Goal: Use online tool/utility: Utilize a website feature to perform a specific function

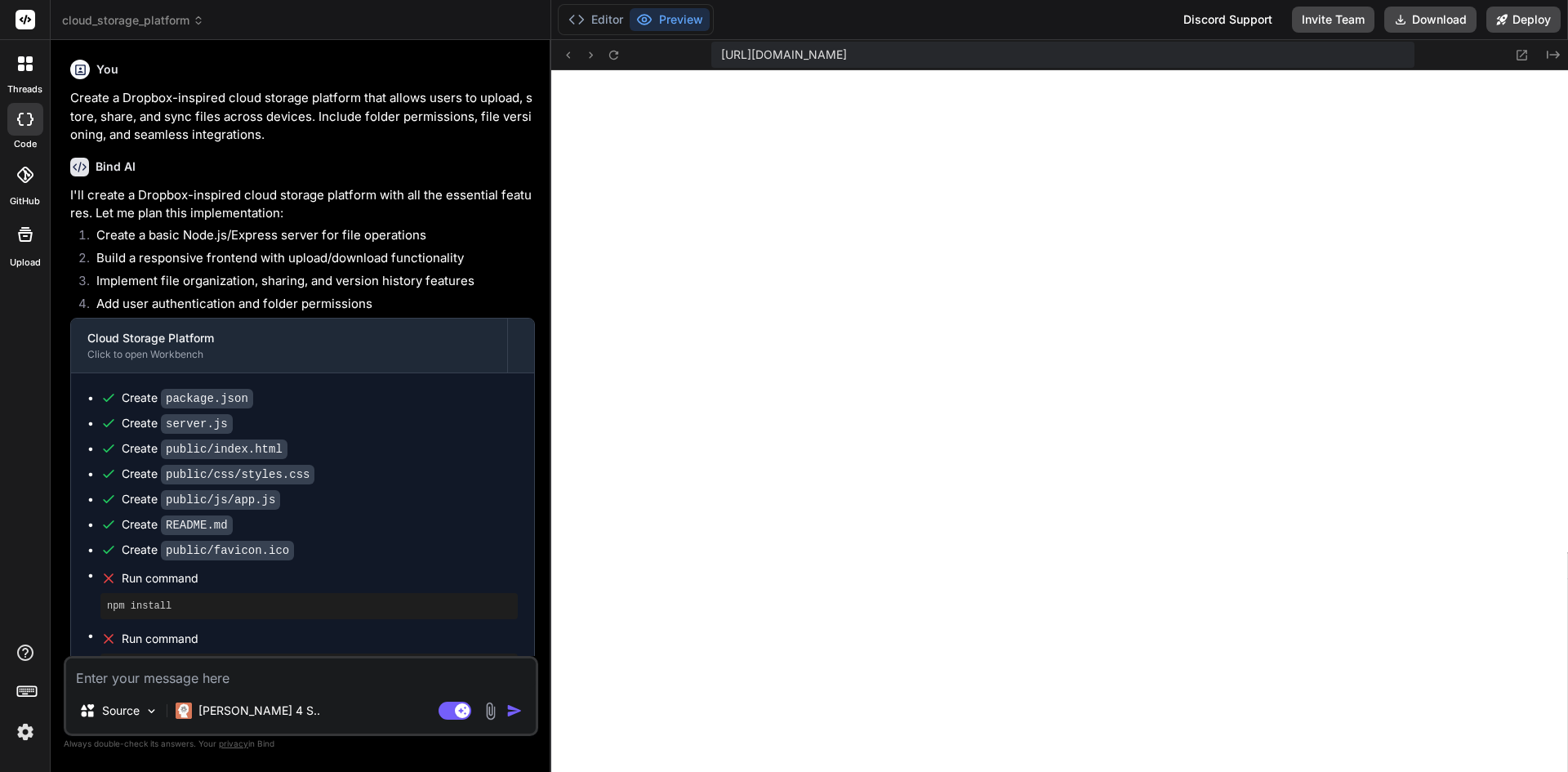
scroll to position [171, 0]
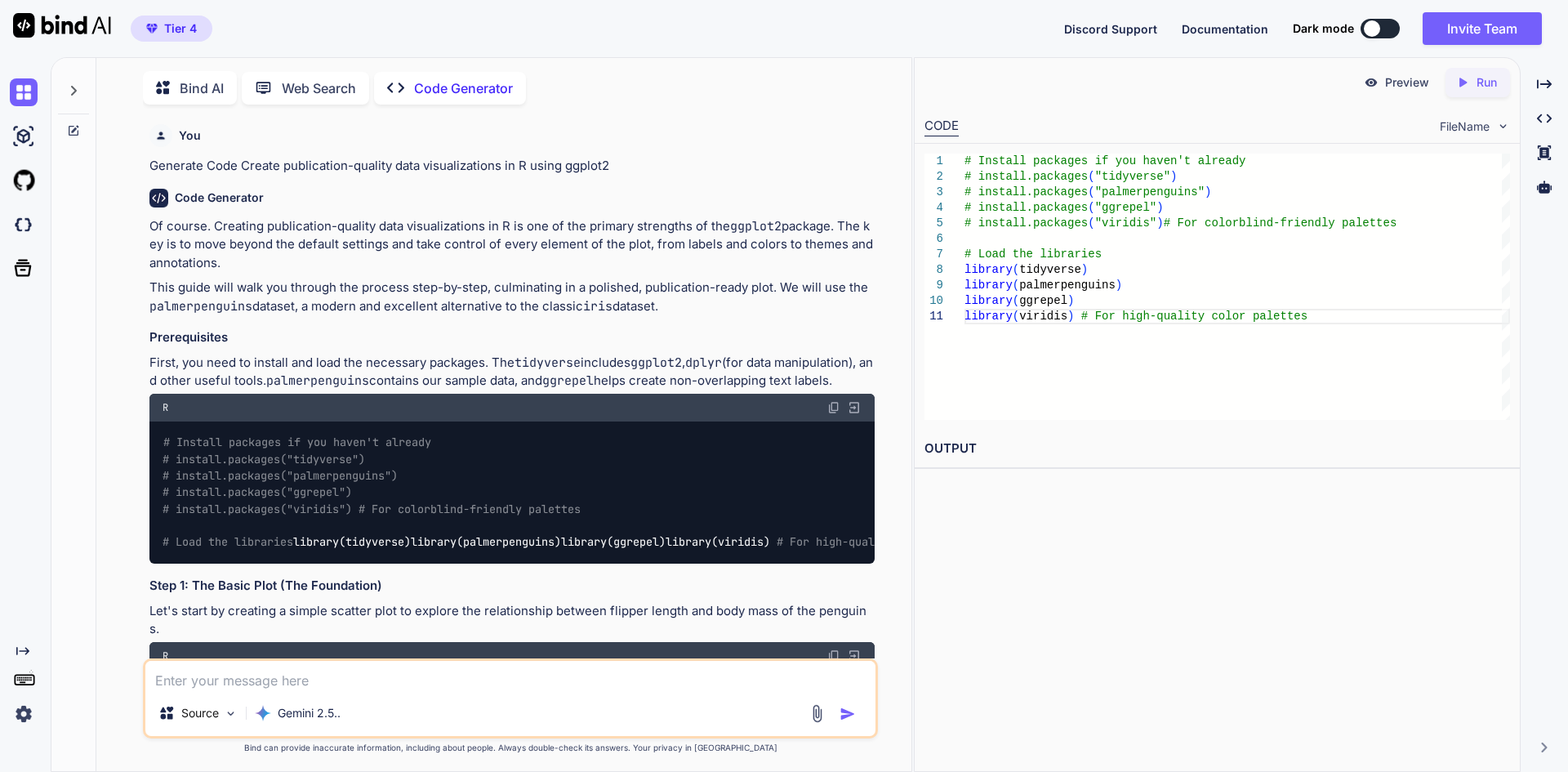
scroll to position [7, 0]
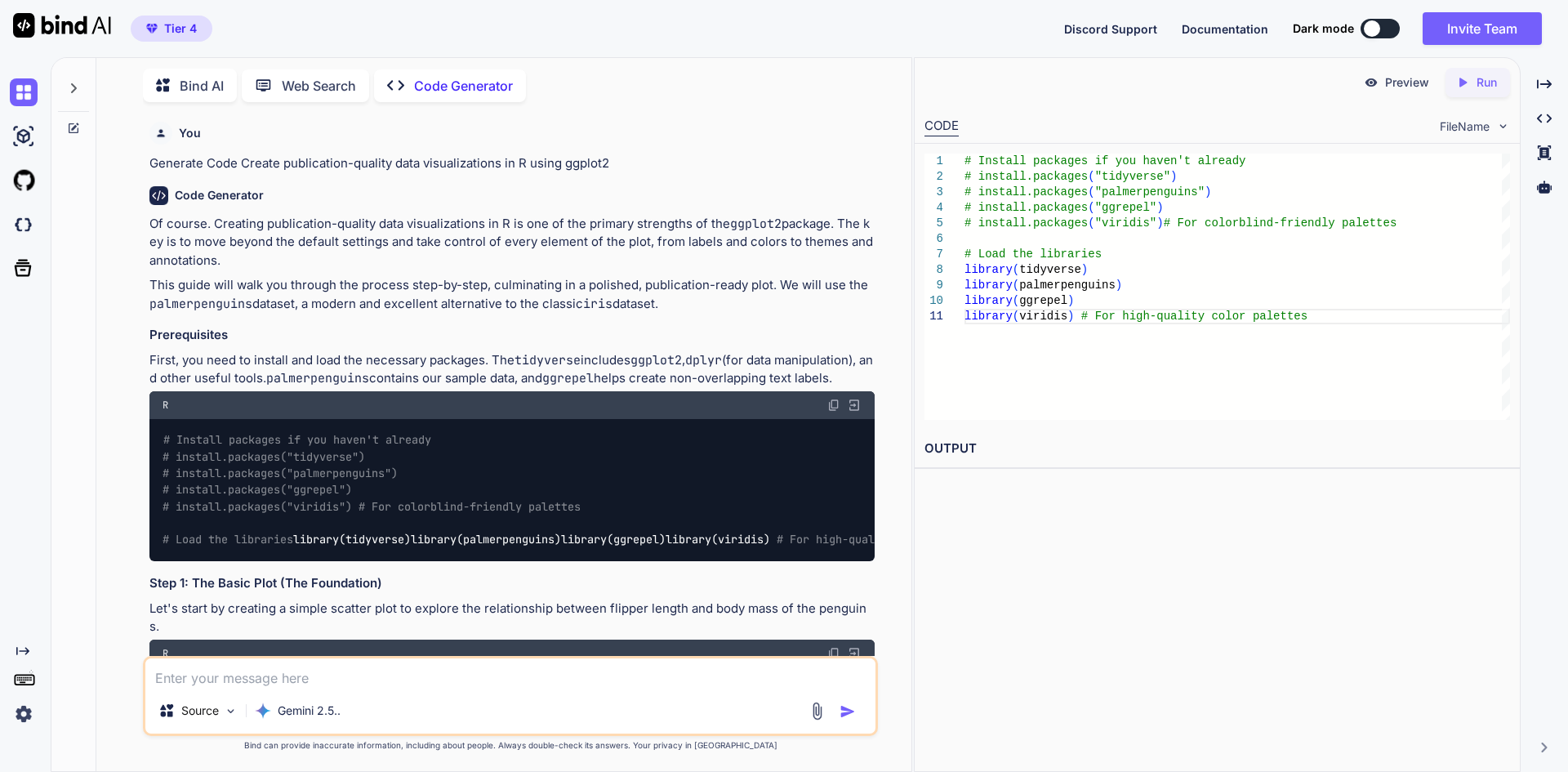
click at [1491, 89] on p "Run" at bounding box center [1487, 83] width 21 height 16
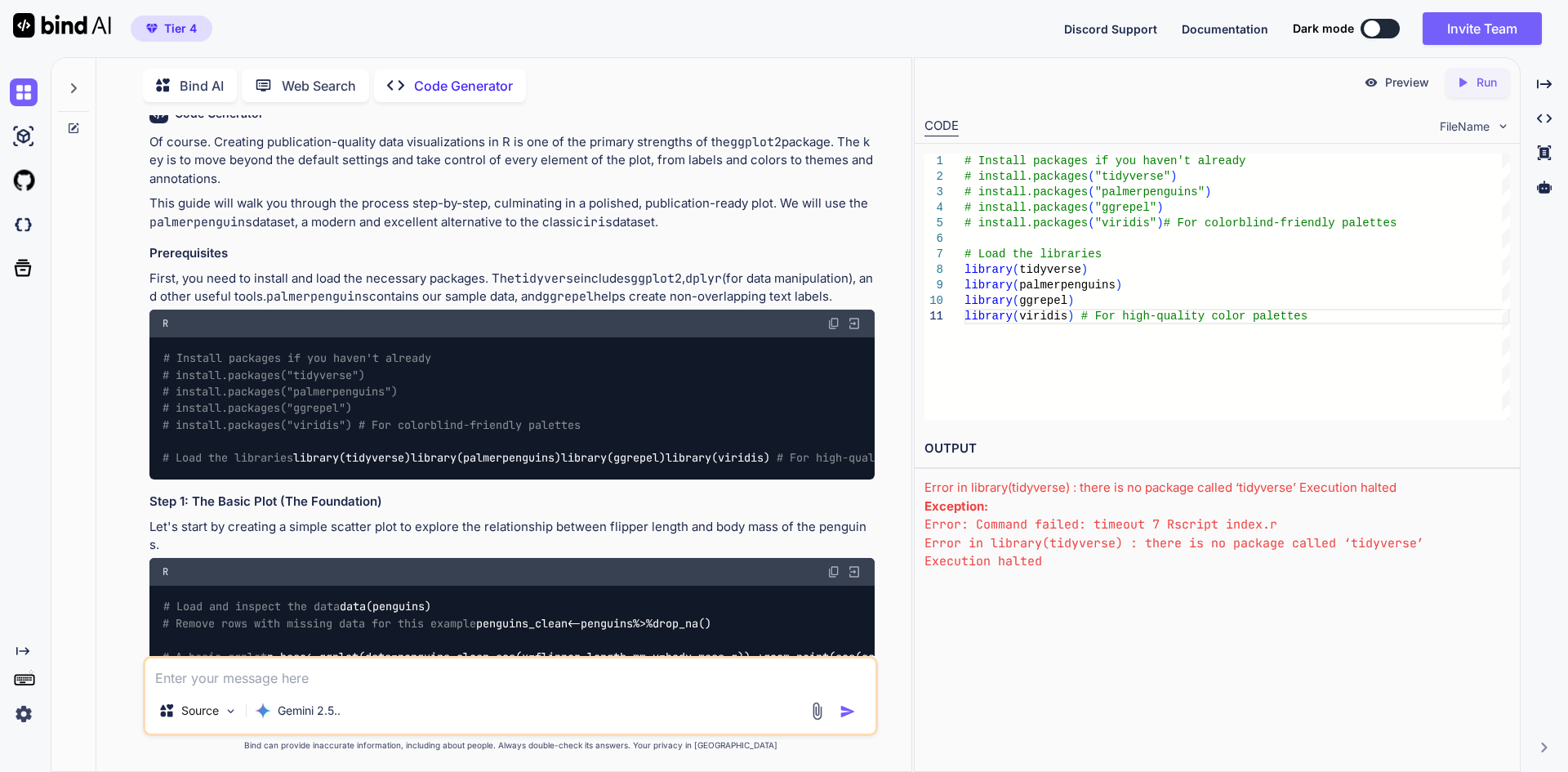
scroll to position [0, 0]
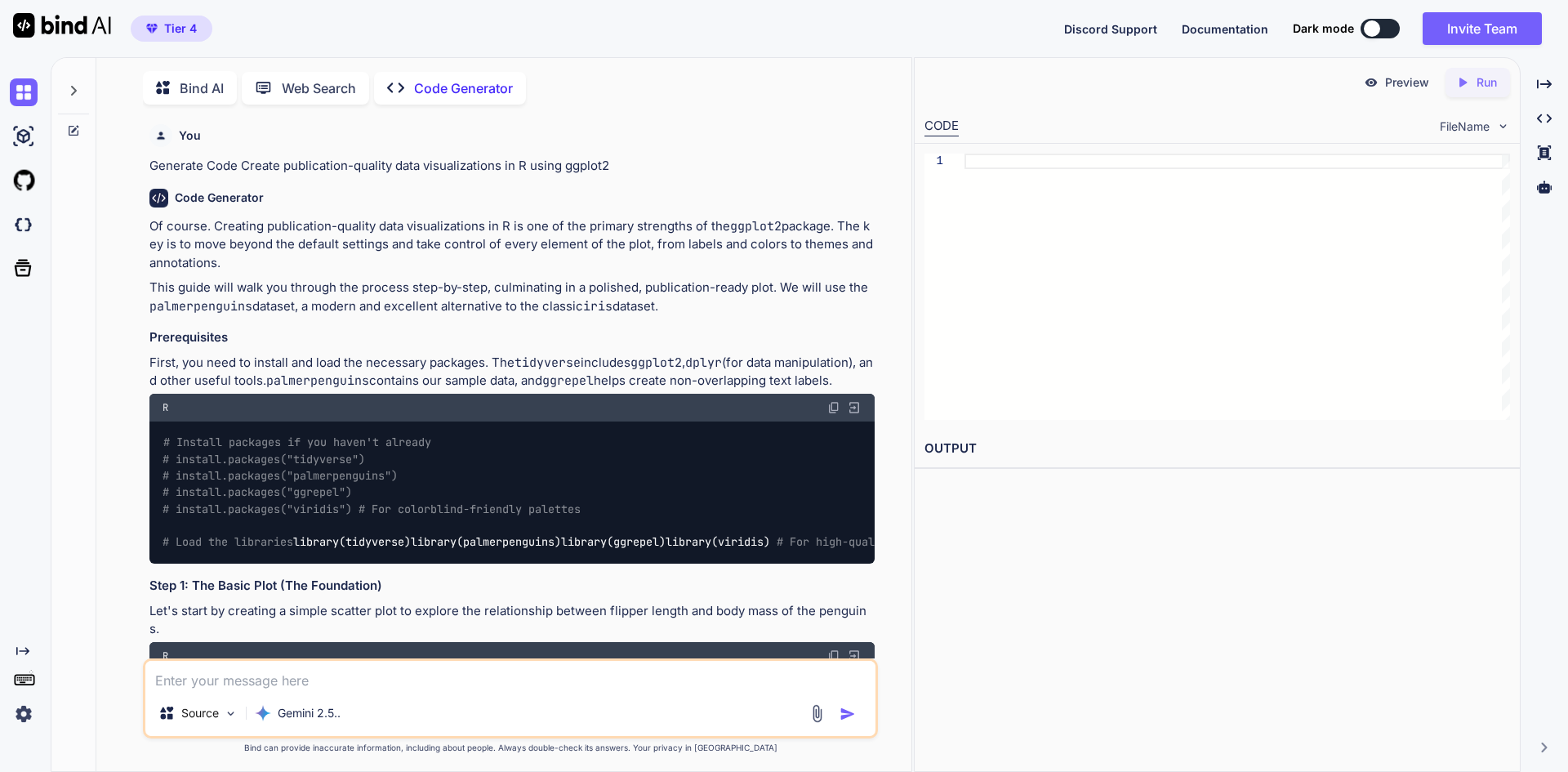
scroll to position [7, 0]
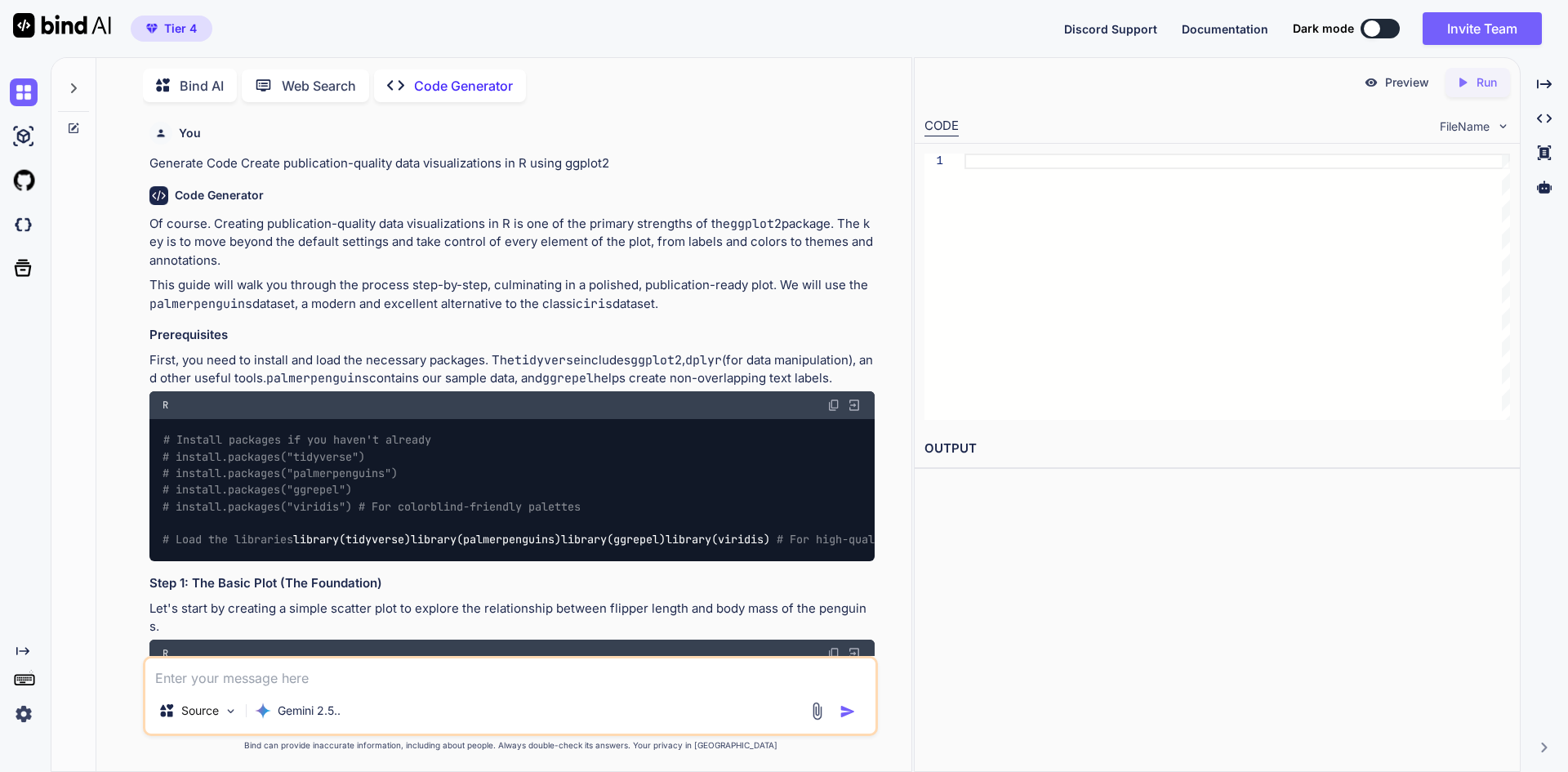
type textarea "x"
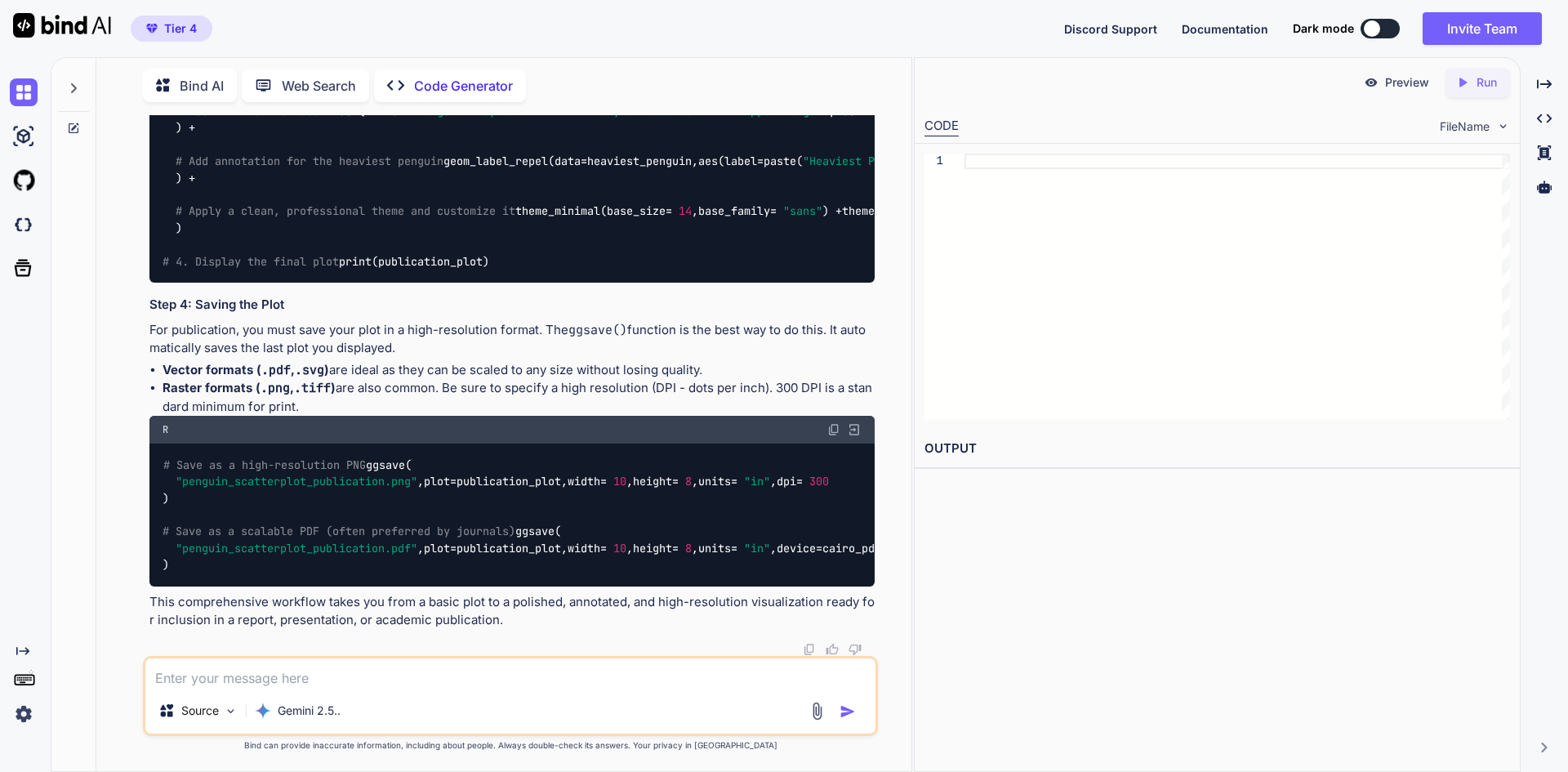
scroll to position [2615, 0]
click at [1480, 82] on p "Run" at bounding box center [1487, 83] width 21 height 16
drag, startPoint x: 337, startPoint y: 466, endPoint x: 305, endPoint y: 586, distance: 124.2
click at [337, 541] on span ""penguin_scatterplot_publication.pdf"" at bounding box center [296, 548] width 241 height 15
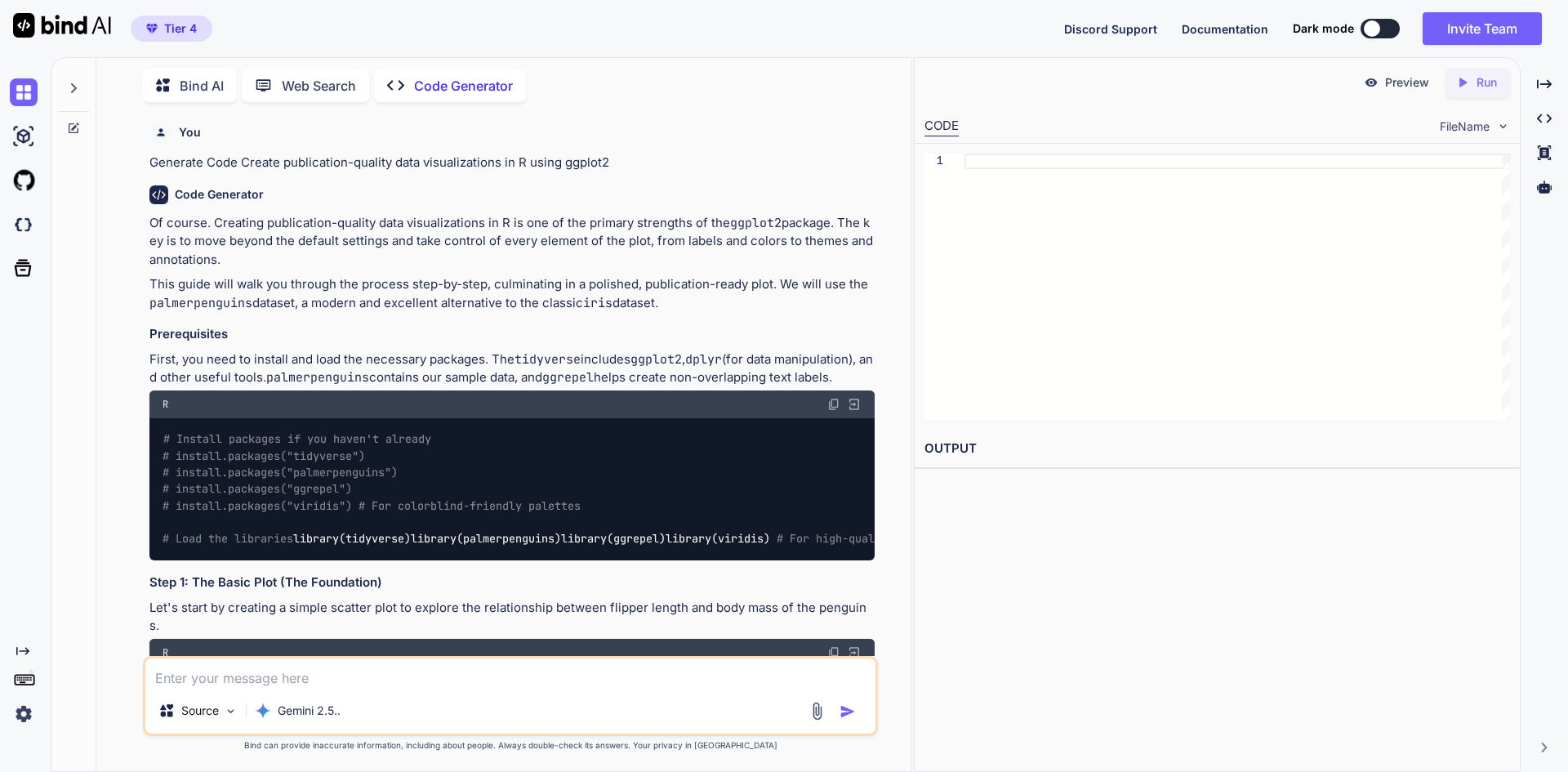
scroll to position [0, 0]
click at [851, 401] on img at bounding box center [854, 405] width 15 height 15
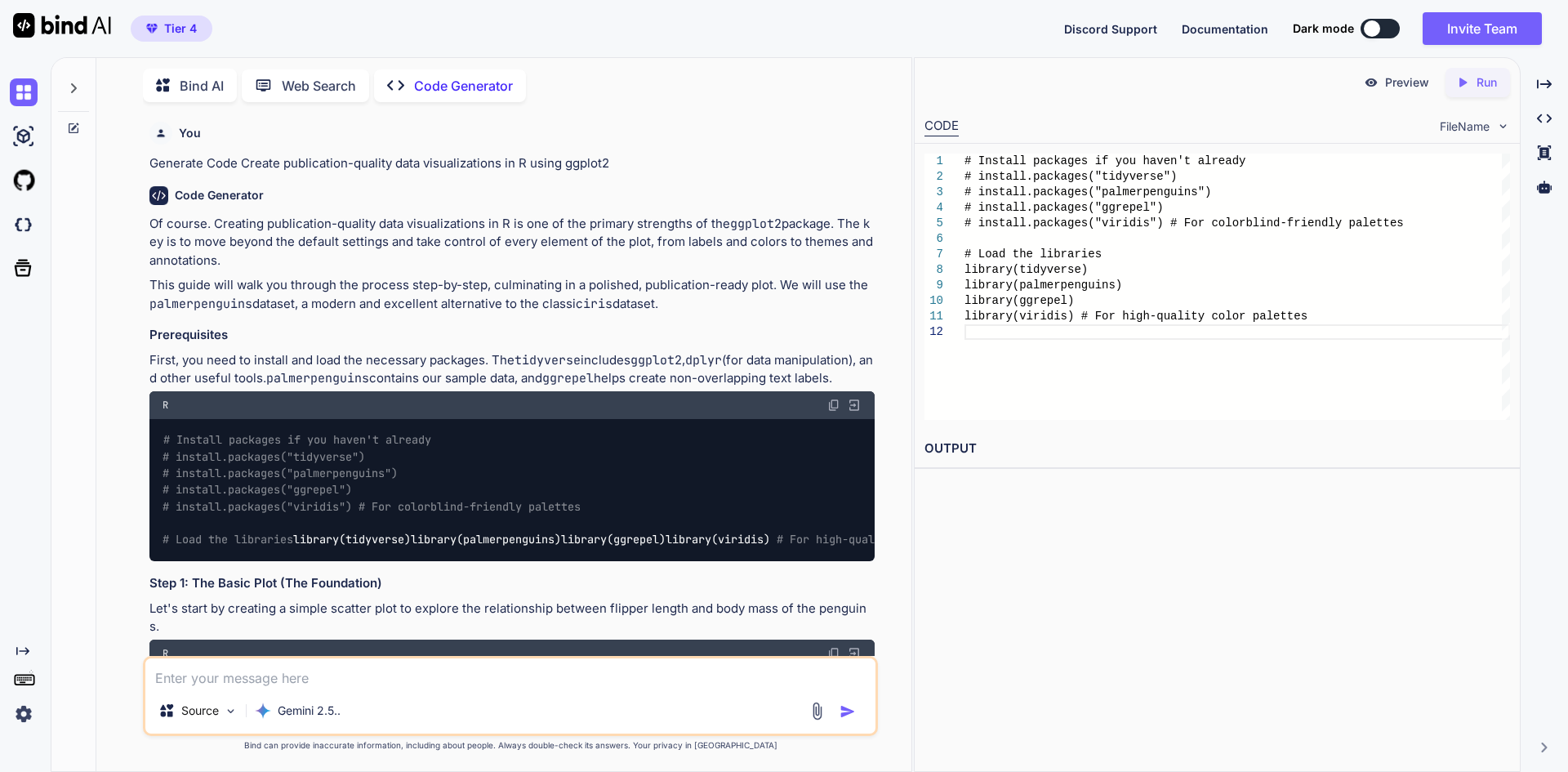
click at [1473, 88] on icon "Created with Pixso." at bounding box center [1466, 82] width 21 height 15
click at [1052, 489] on div "E006: unsupported language R" at bounding box center [1217, 488] width 586 height 19
click at [1501, 123] on img at bounding box center [1504, 126] width 14 height 14
click at [1478, 125] on span "FileName" at bounding box center [1465, 126] width 50 height 16
click at [1388, 81] on p "Preview" at bounding box center [1406, 83] width 44 height 16
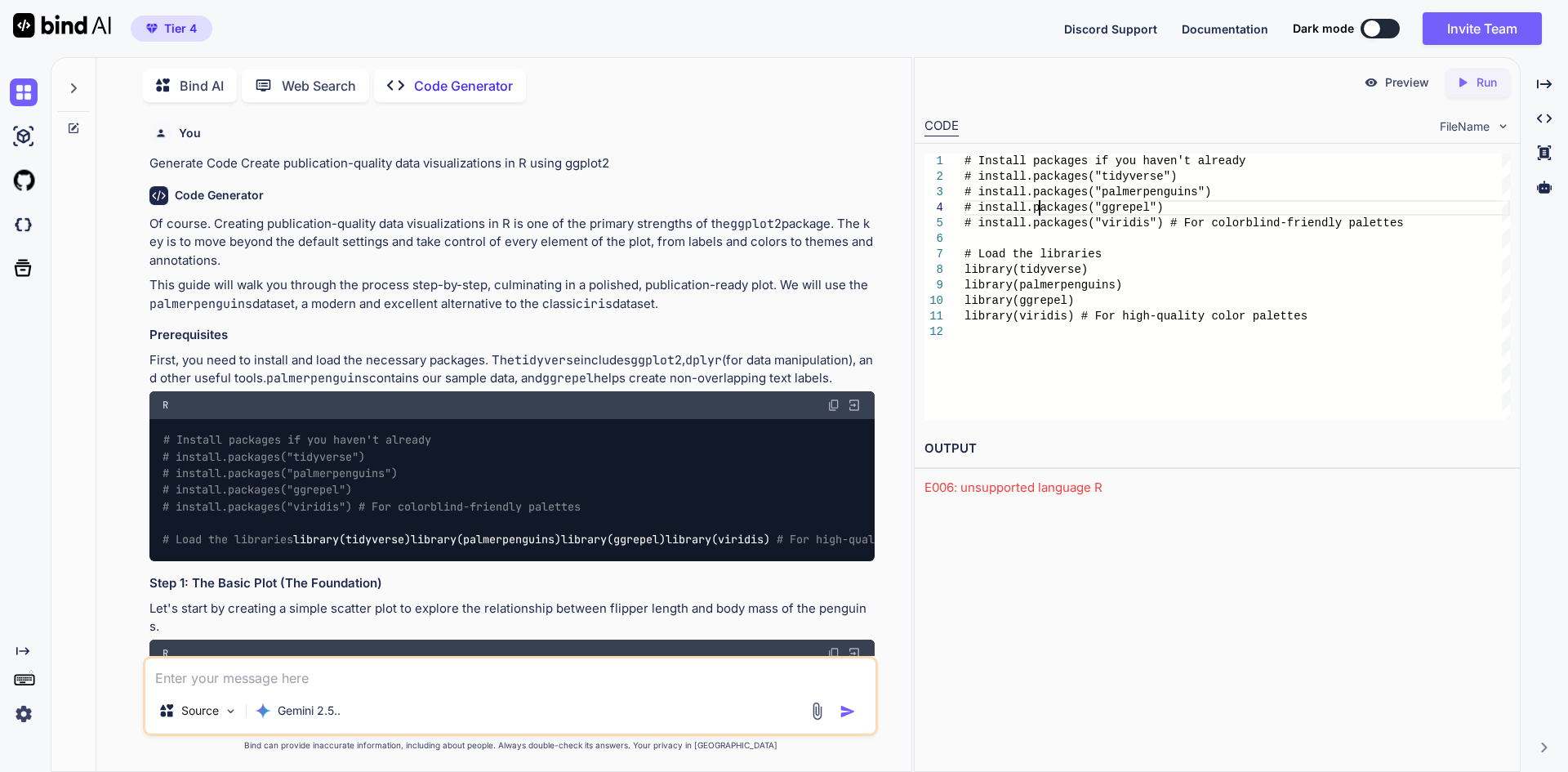
click at [1041, 211] on div "# Install packages if you haven't already # install.packages("tidyverse") # ins…" at bounding box center [1237, 287] width 546 height 267
click at [1478, 83] on p "Run" at bounding box center [1487, 83] width 21 height 16
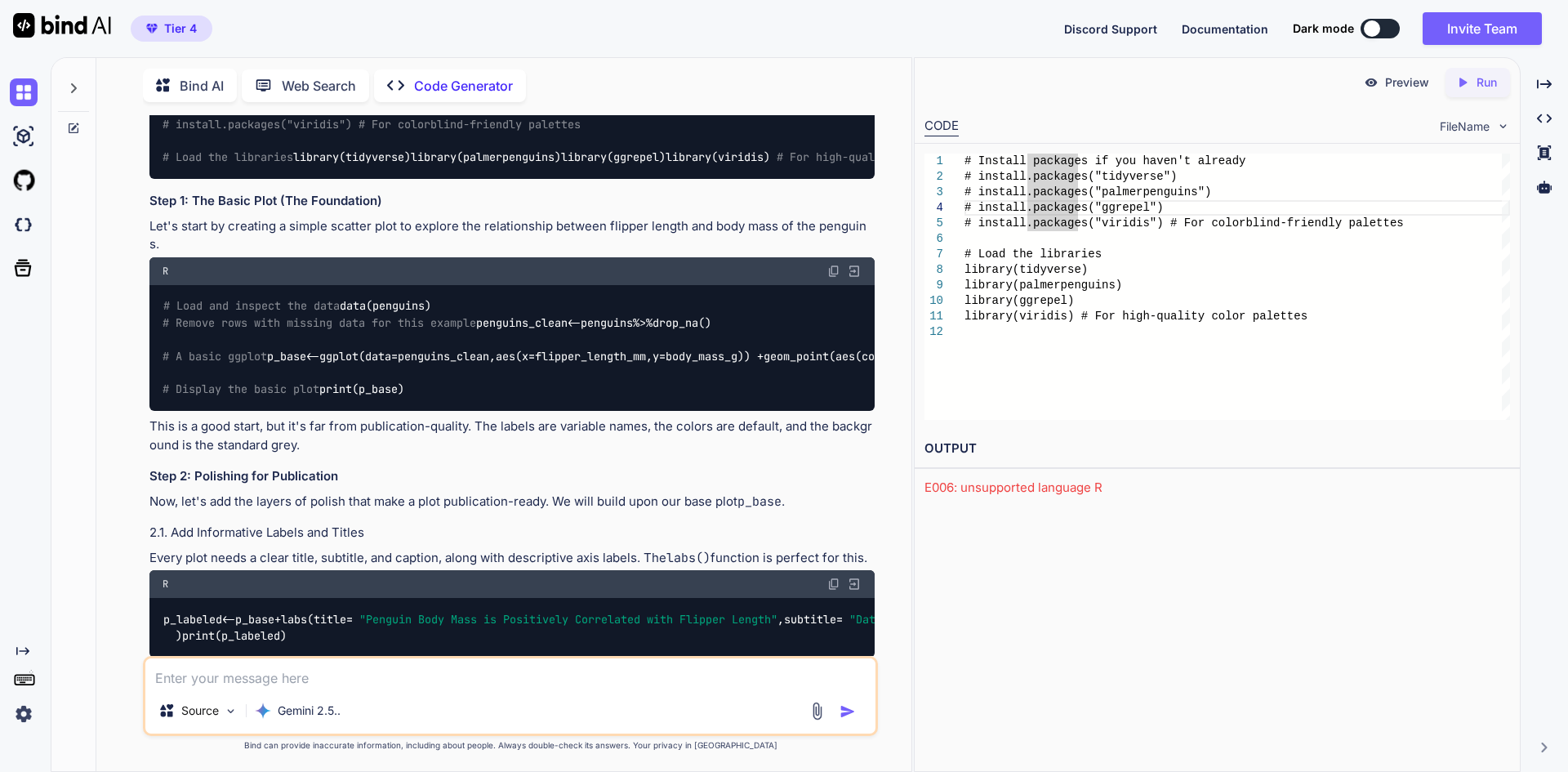
scroll to position [408, 0]
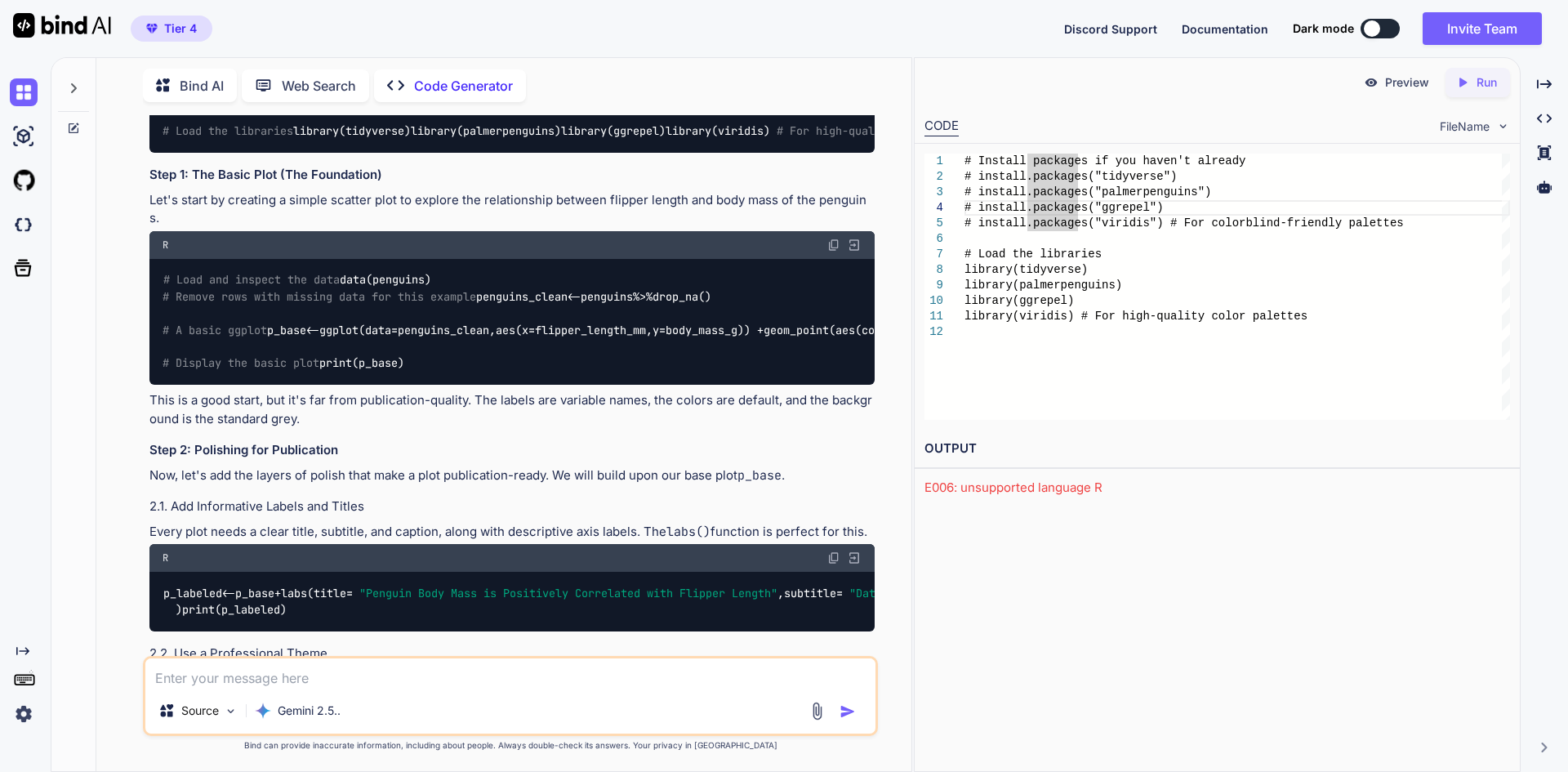
click at [853, 253] on img at bounding box center [854, 245] width 15 height 15
type textarea "# Display the basic plot print(p_base)"
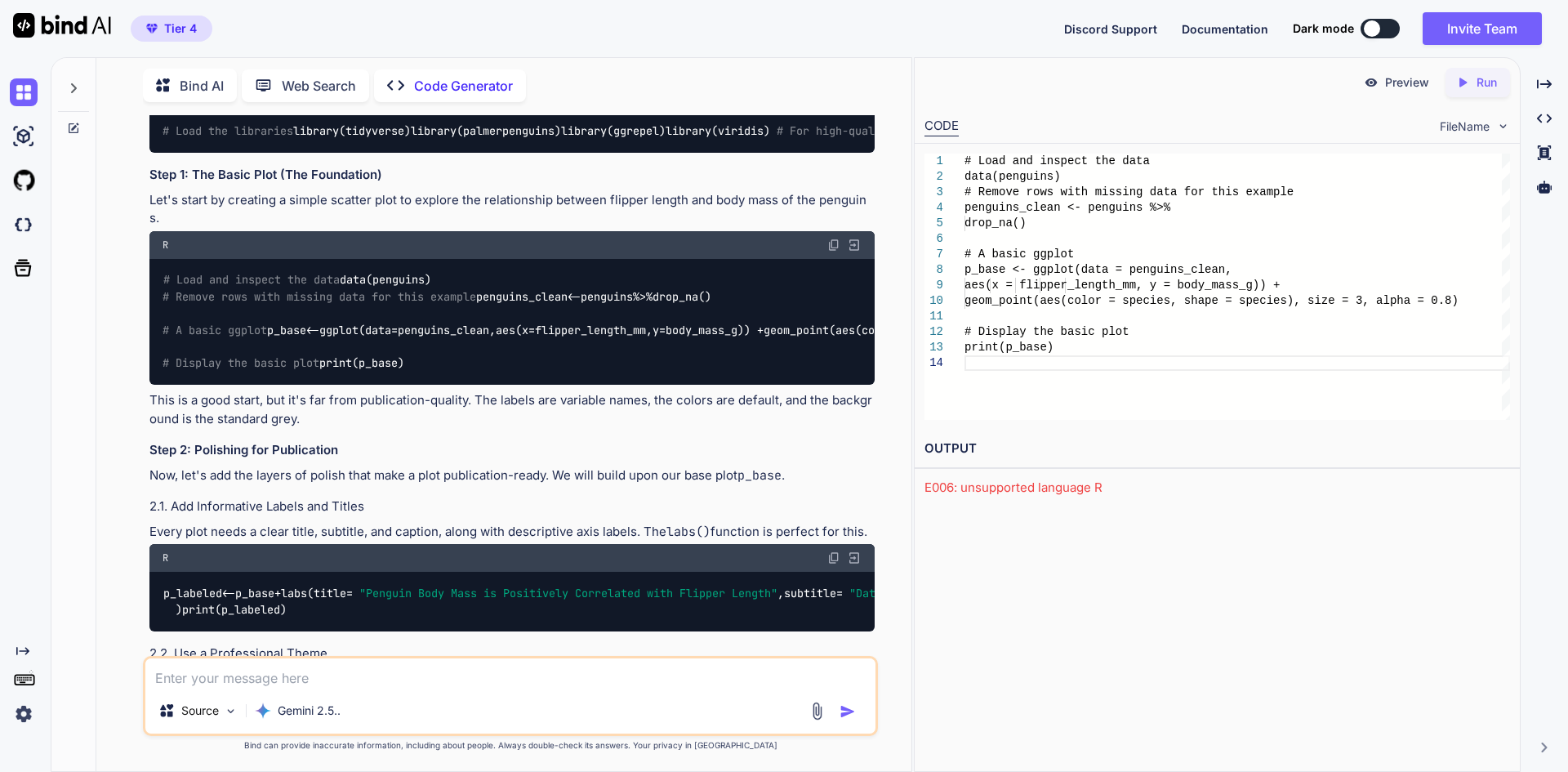
type textarea "x"
click at [1478, 89] on p "Run" at bounding box center [1487, 83] width 21 height 16
click at [1040, 487] on div "E006: unsupported language R" at bounding box center [1217, 488] width 586 height 19
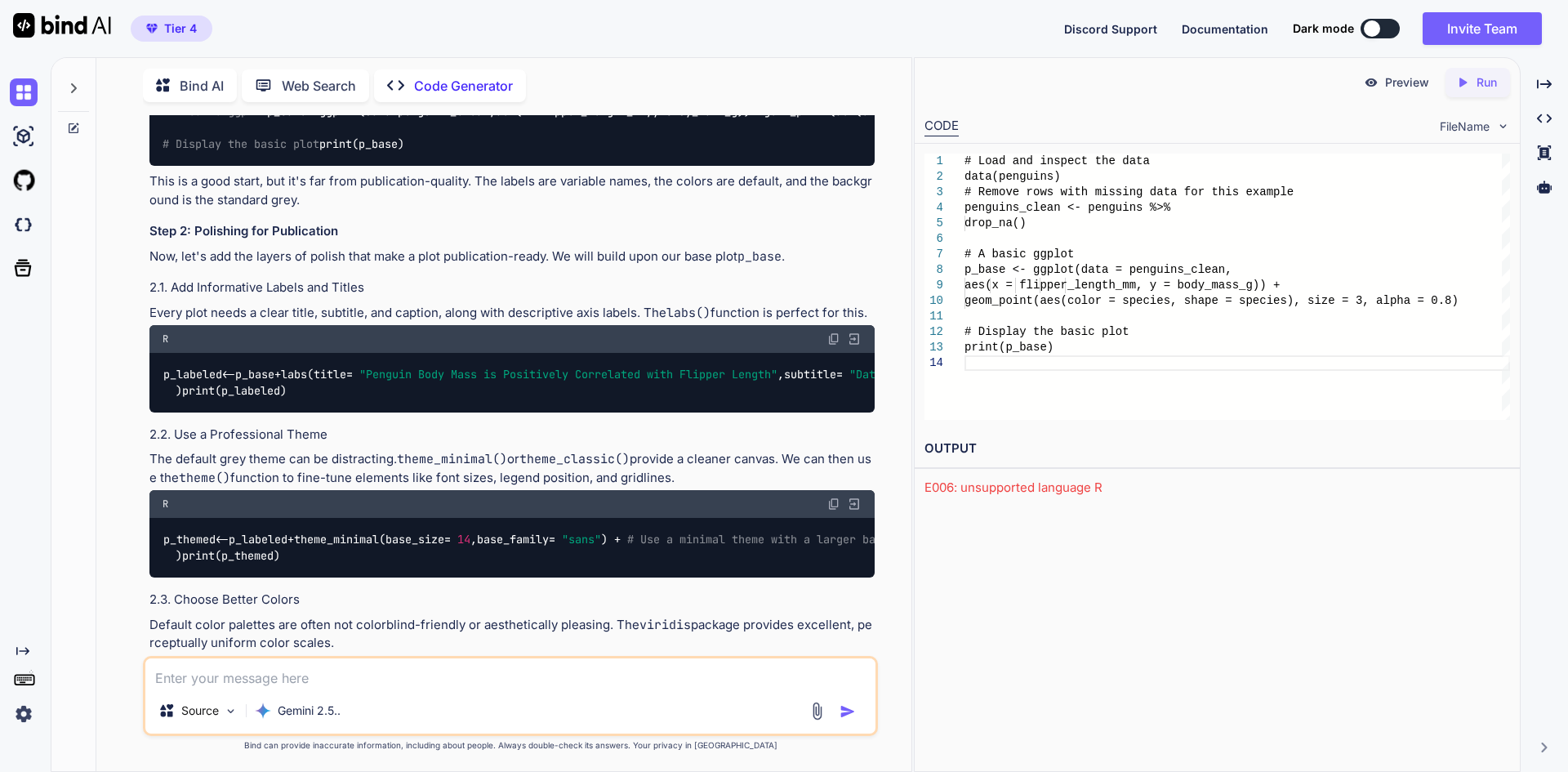
scroll to position [654, 0]
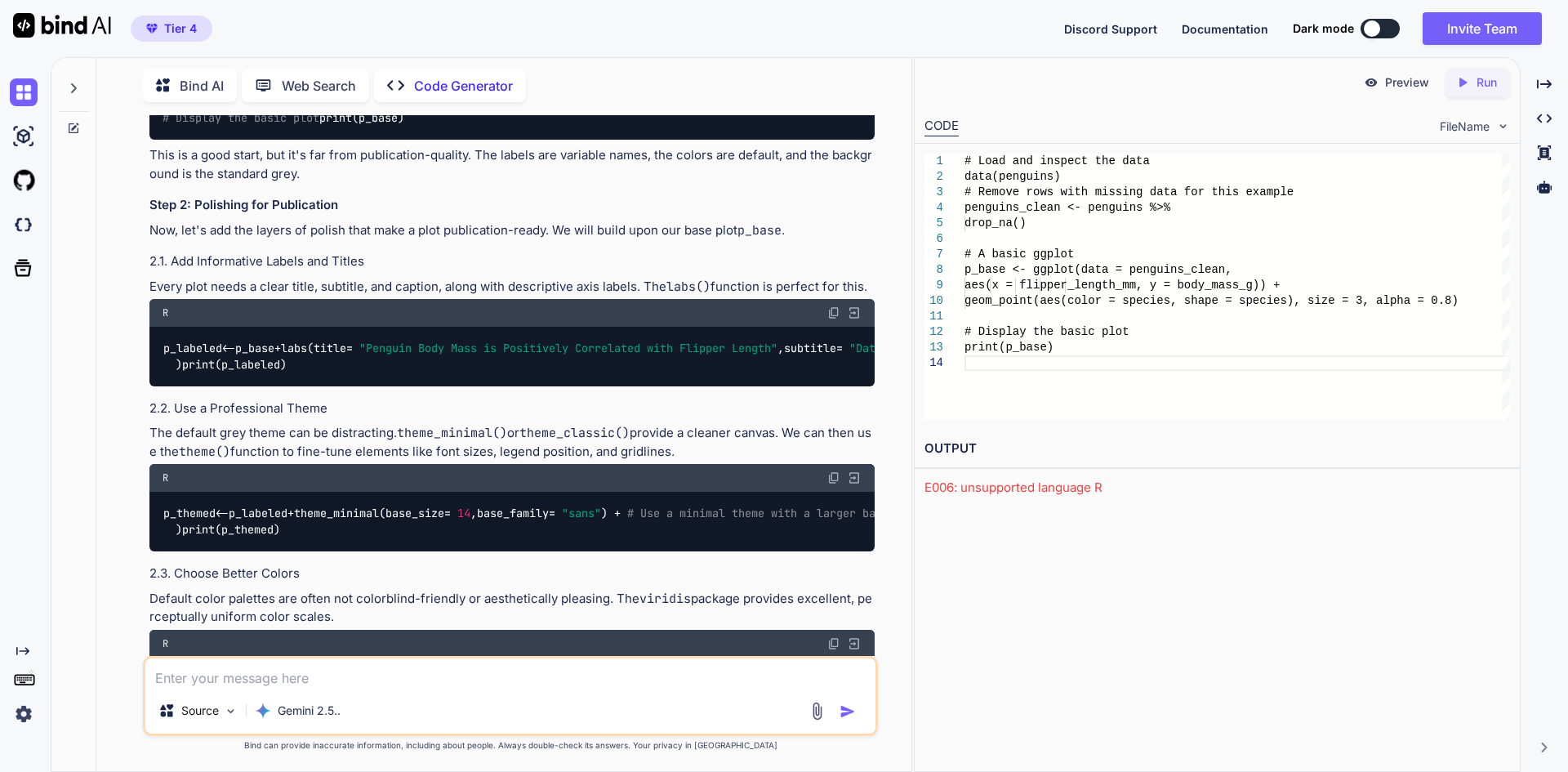
click at [854, 321] on img at bounding box center [854, 313] width 15 height 15
type textarea "print(p_labeled)"
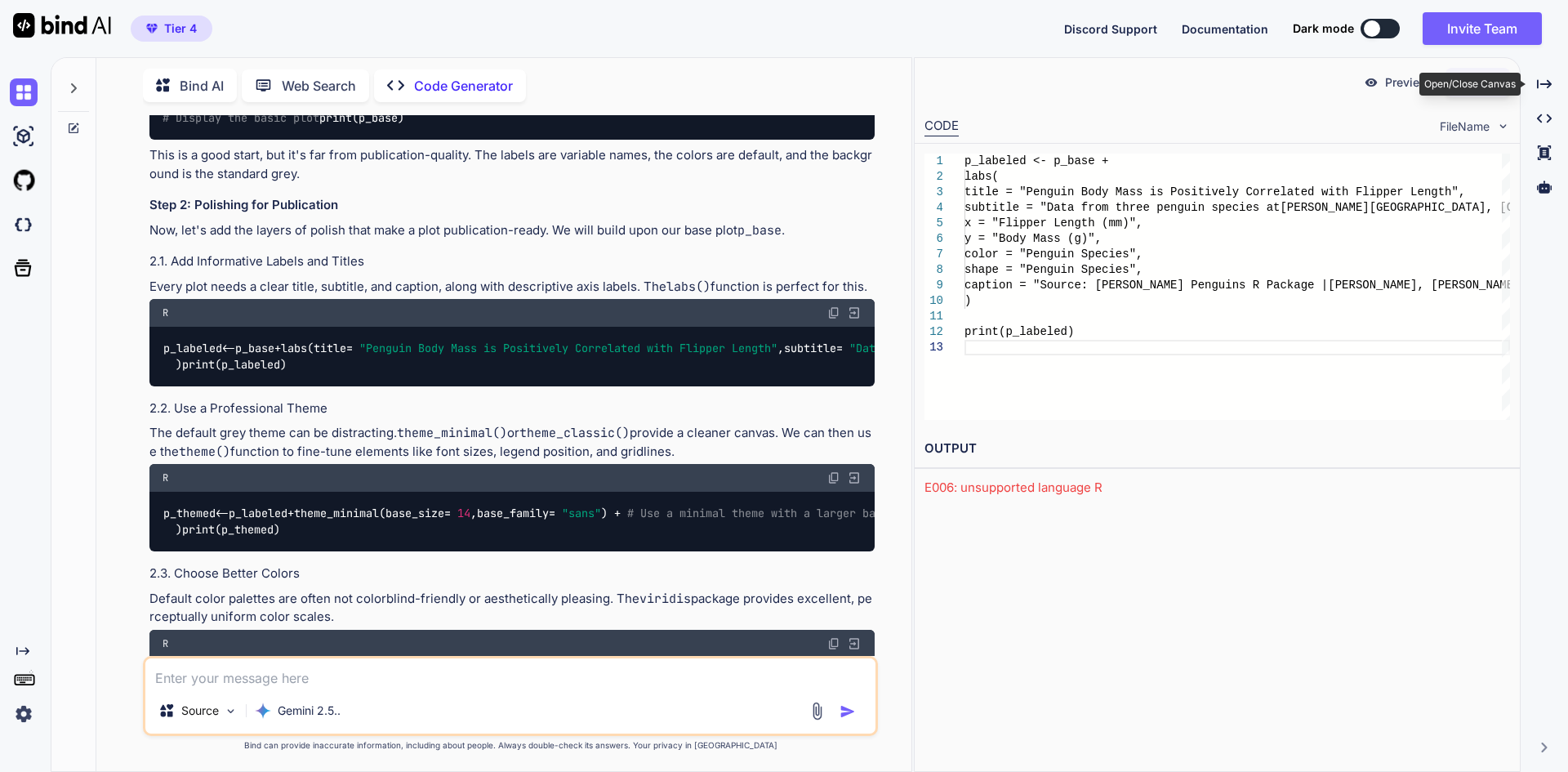
click at [1508, 85] on div "Open/Close Canvas" at bounding box center [1470, 84] width 101 height 23
click at [1486, 89] on p "Run" at bounding box center [1487, 83] width 21 height 16
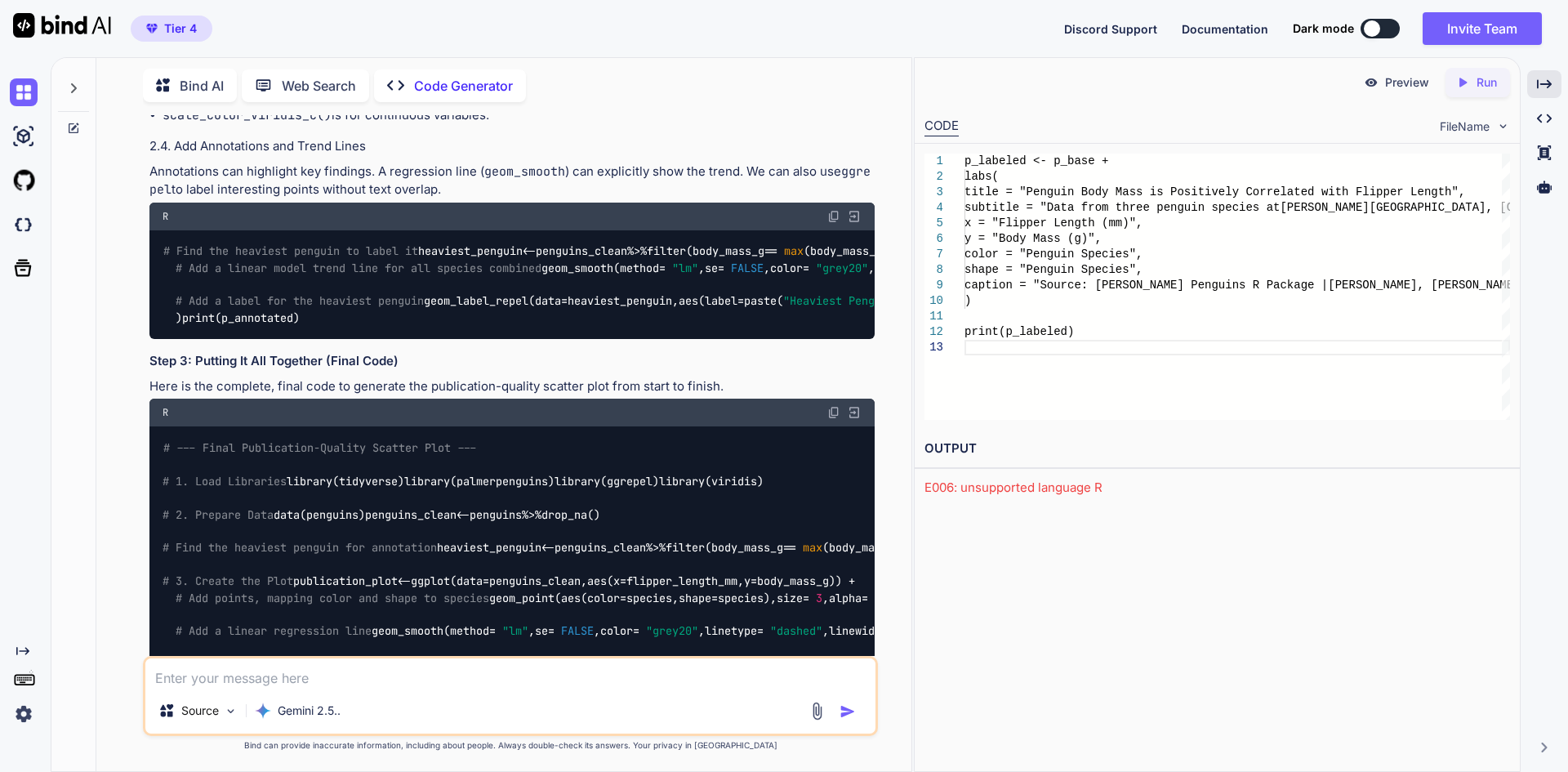
scroll to position [1471, 0]
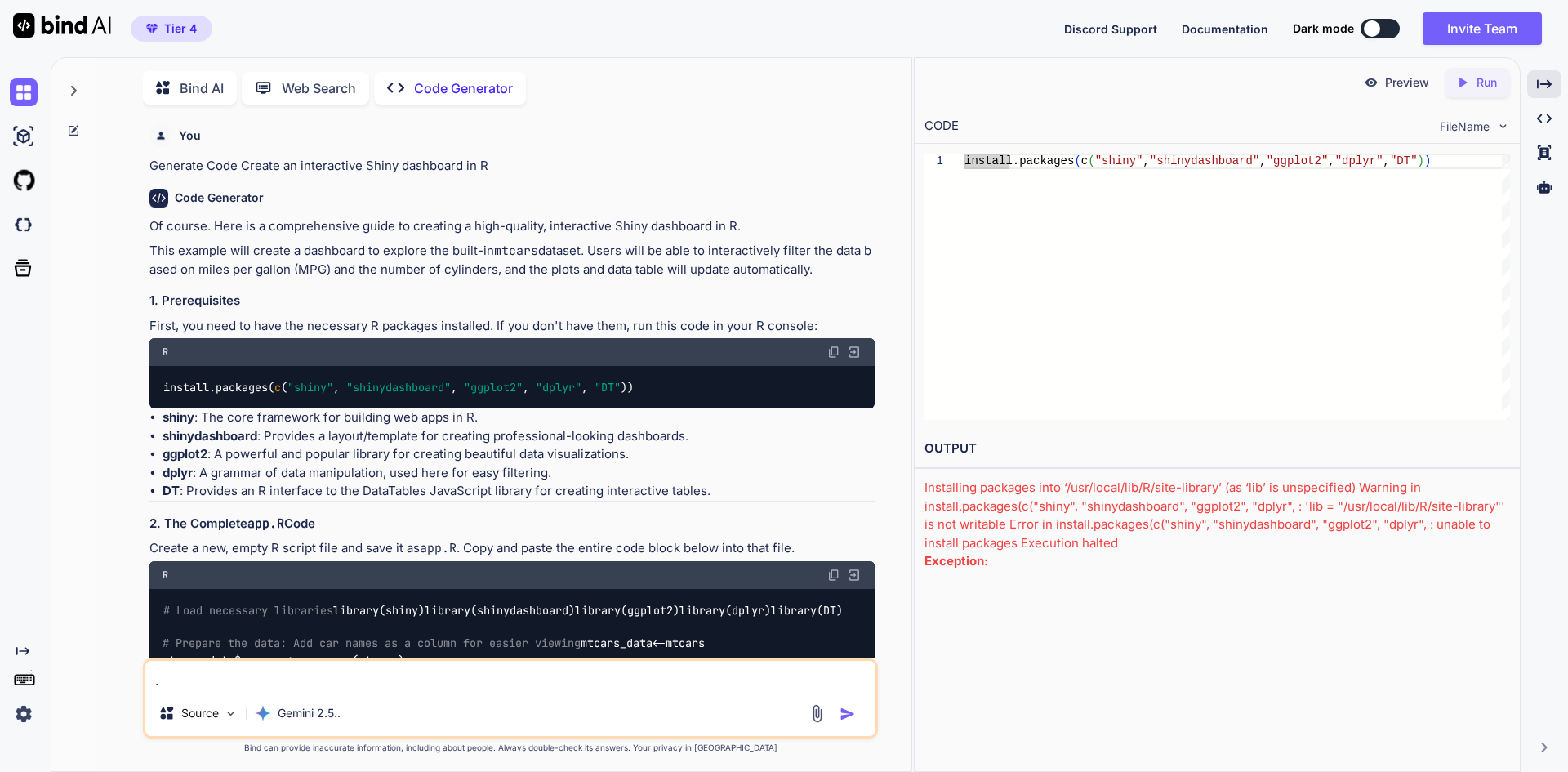
scroll to position [7, 0]
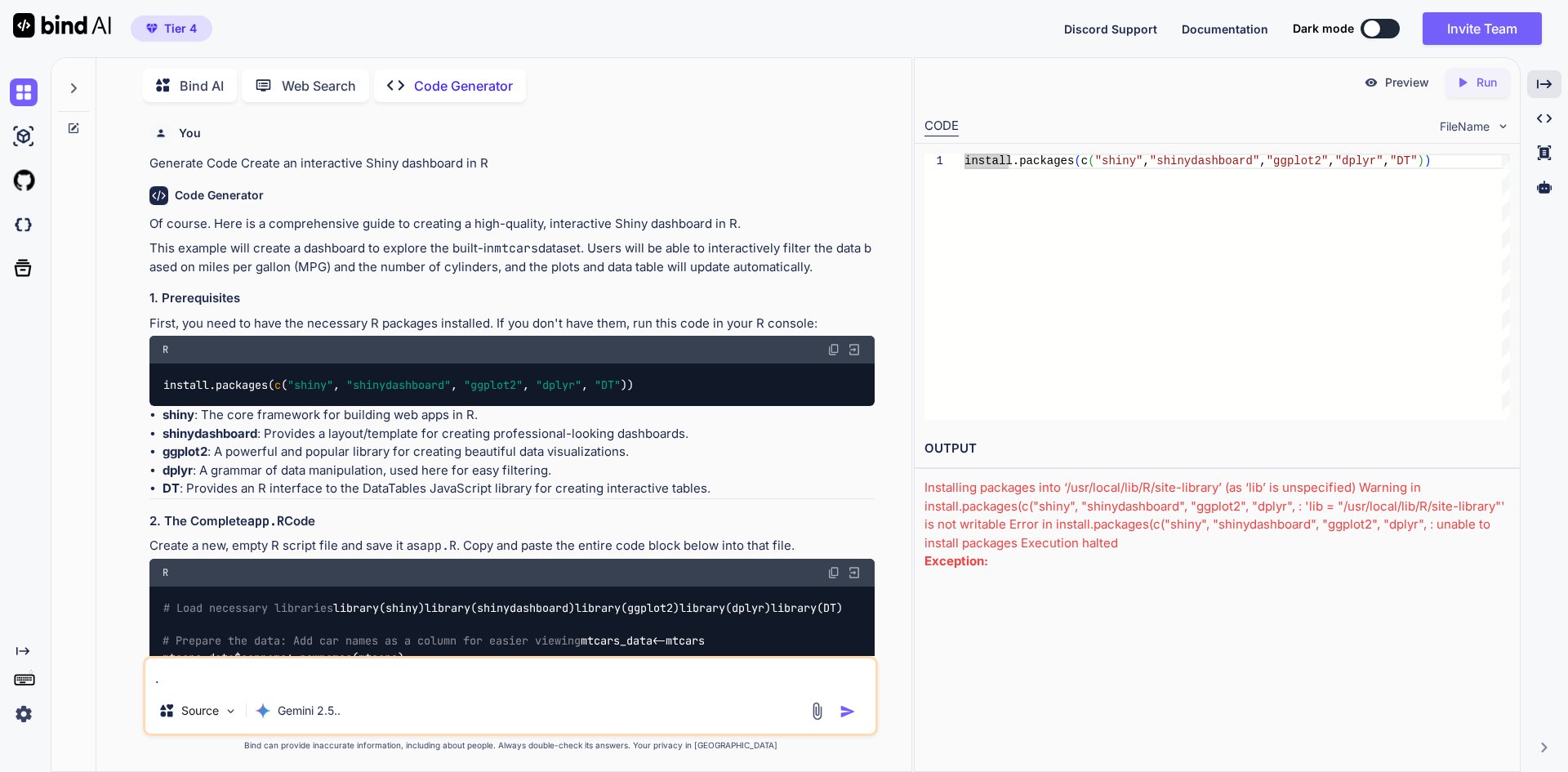
click at [853, 350] on img at bounding box center [854, 349] width 15 height 15
type textarea "install.packages(c("shiny", "shinydashboard", "ggplot2", "dplyr", "DT"))"
click at [1481, 77] on p "Run" at bounding box center [1487, 83] width 21 height 16
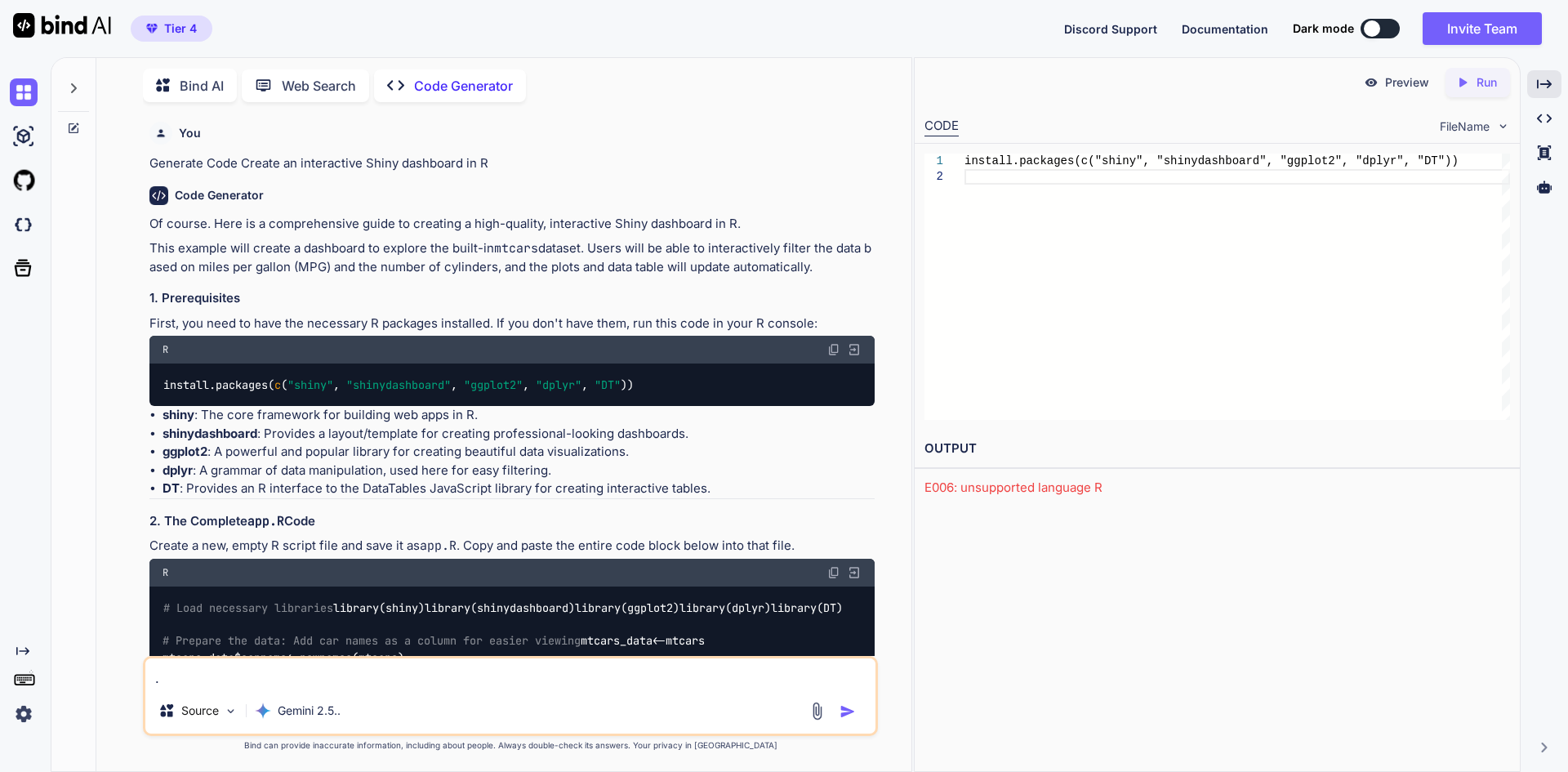
click at [1481, 77] on p "Run" at bounding box center [1487, 83] width 21 height 16
click at [1109, 163] on div "install.packages(c("shiny", "shinydashboard", "ggp lot2", "dplyr", "DT"))" at bounding box center [1237, 287] width 546 height 267
click at [978, 166] on div "install.packages(c("shiny", "shinydashboard", "ggp lot2", "dplyr", "DT"))" at bounding box center [1237, 287] width 546 height 267
click at [1473, 81] on icon "Created with Pixso." at bounding box center [1466, 82] width 21 height 15
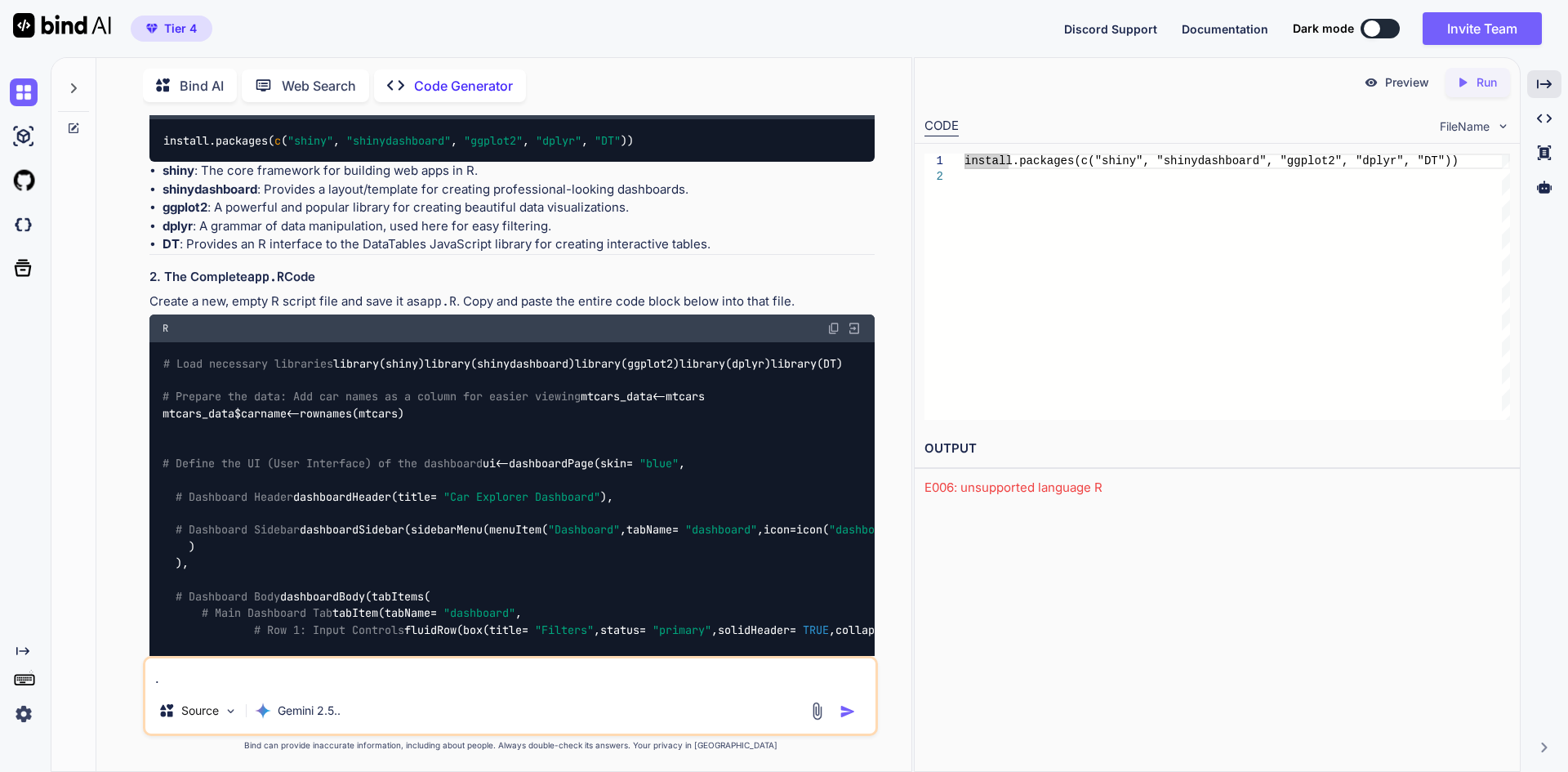
scroll to position [245, 0]
click at [854, 323] on img at bounding box center [854, 328] width 15 height 15
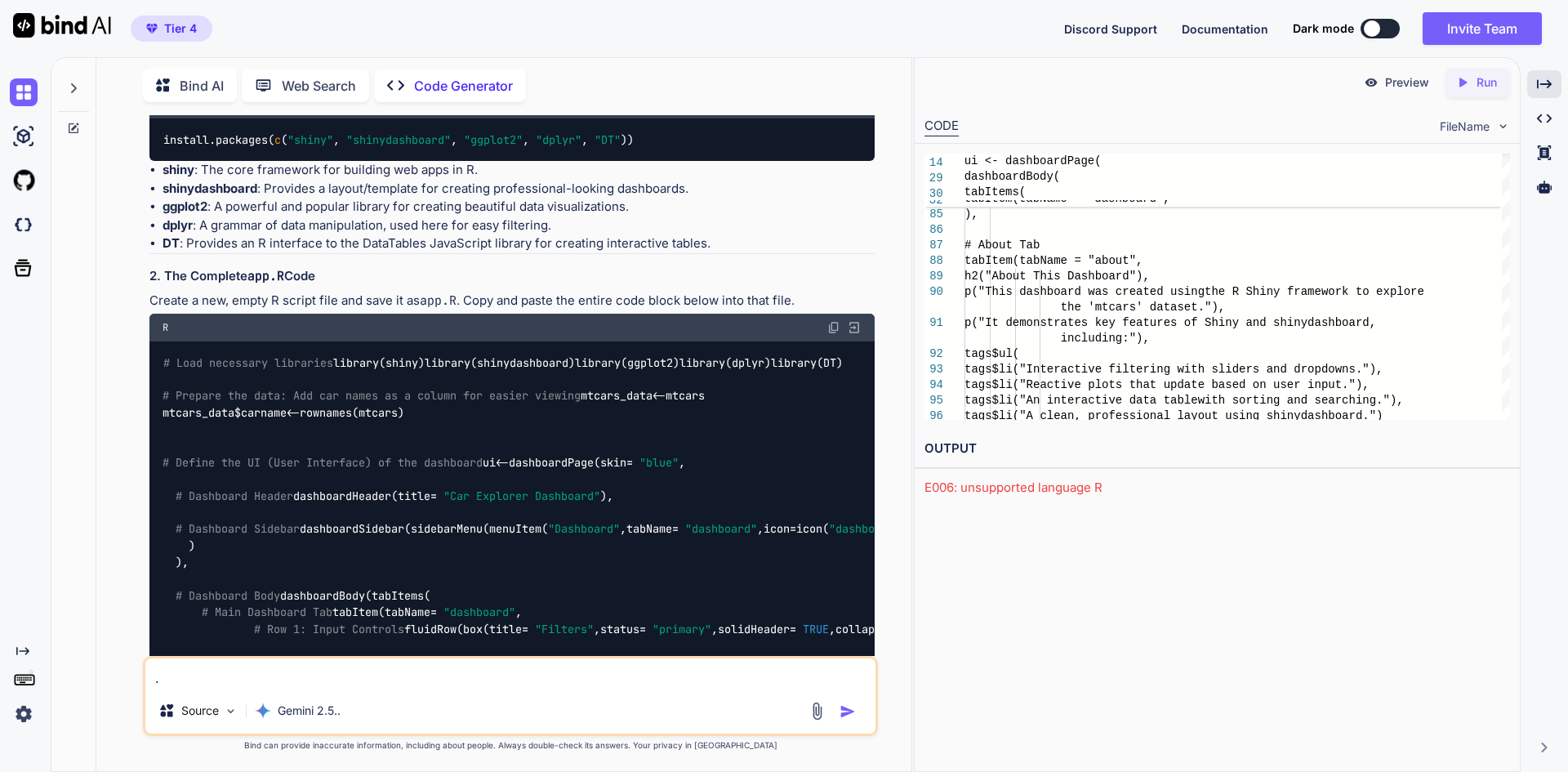
click at [1469, 80] on icon "Created with Pixso." at bounding box center [1466, 82] width 21 height 15
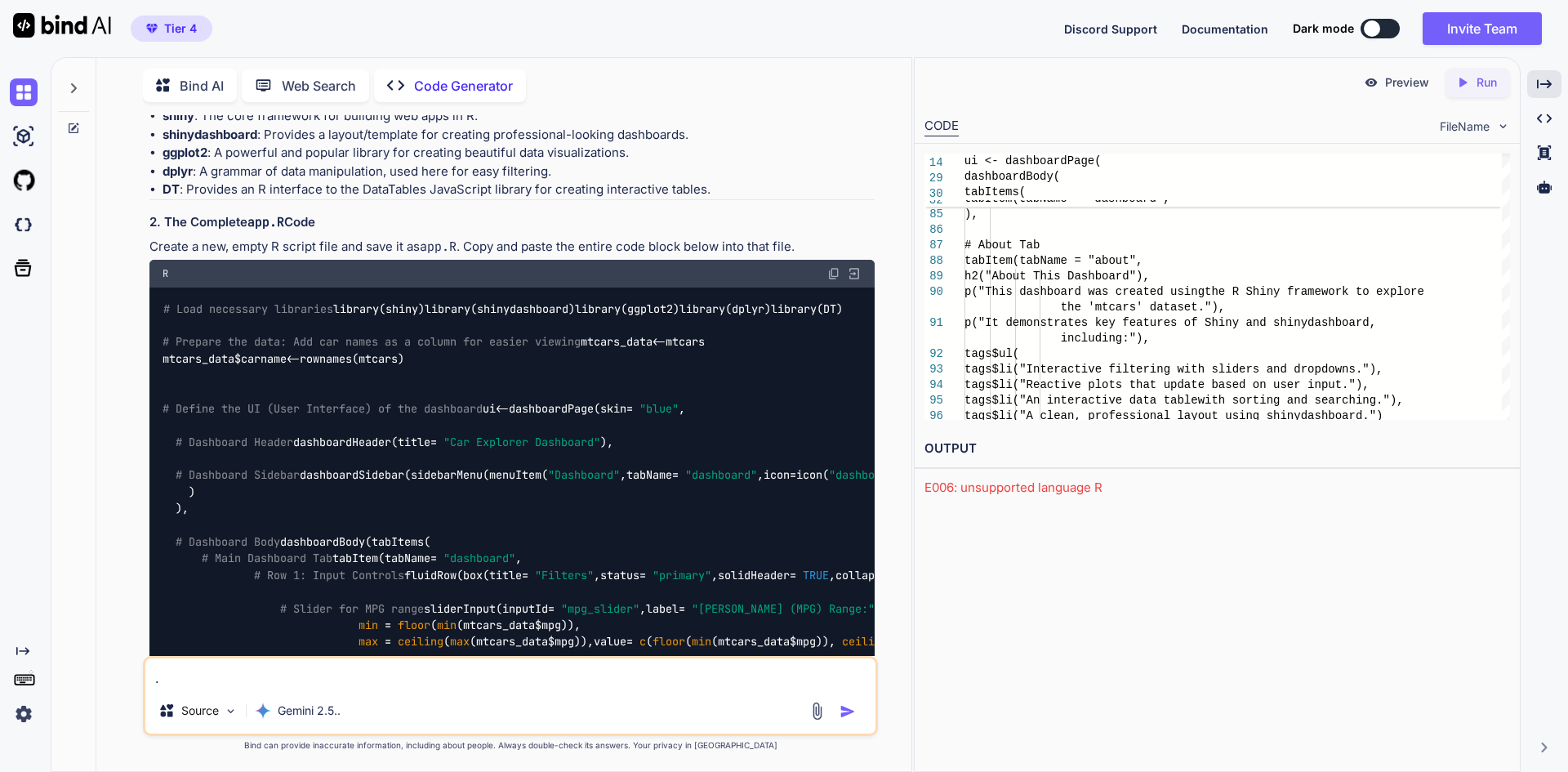
scroll to position [327, 0]
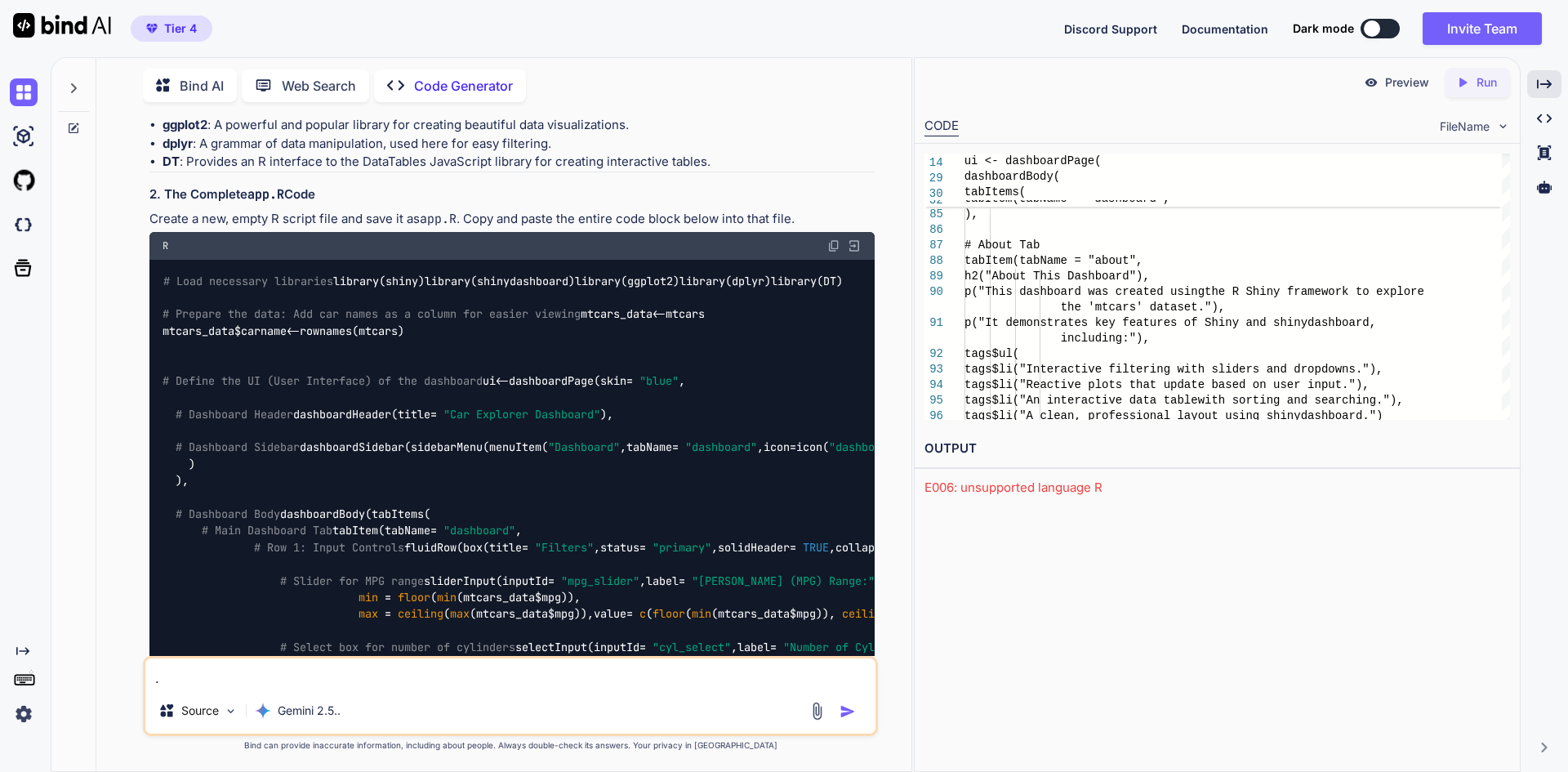
click at [82, 83] on div at bounding box center [73, 84] width 31 height 57
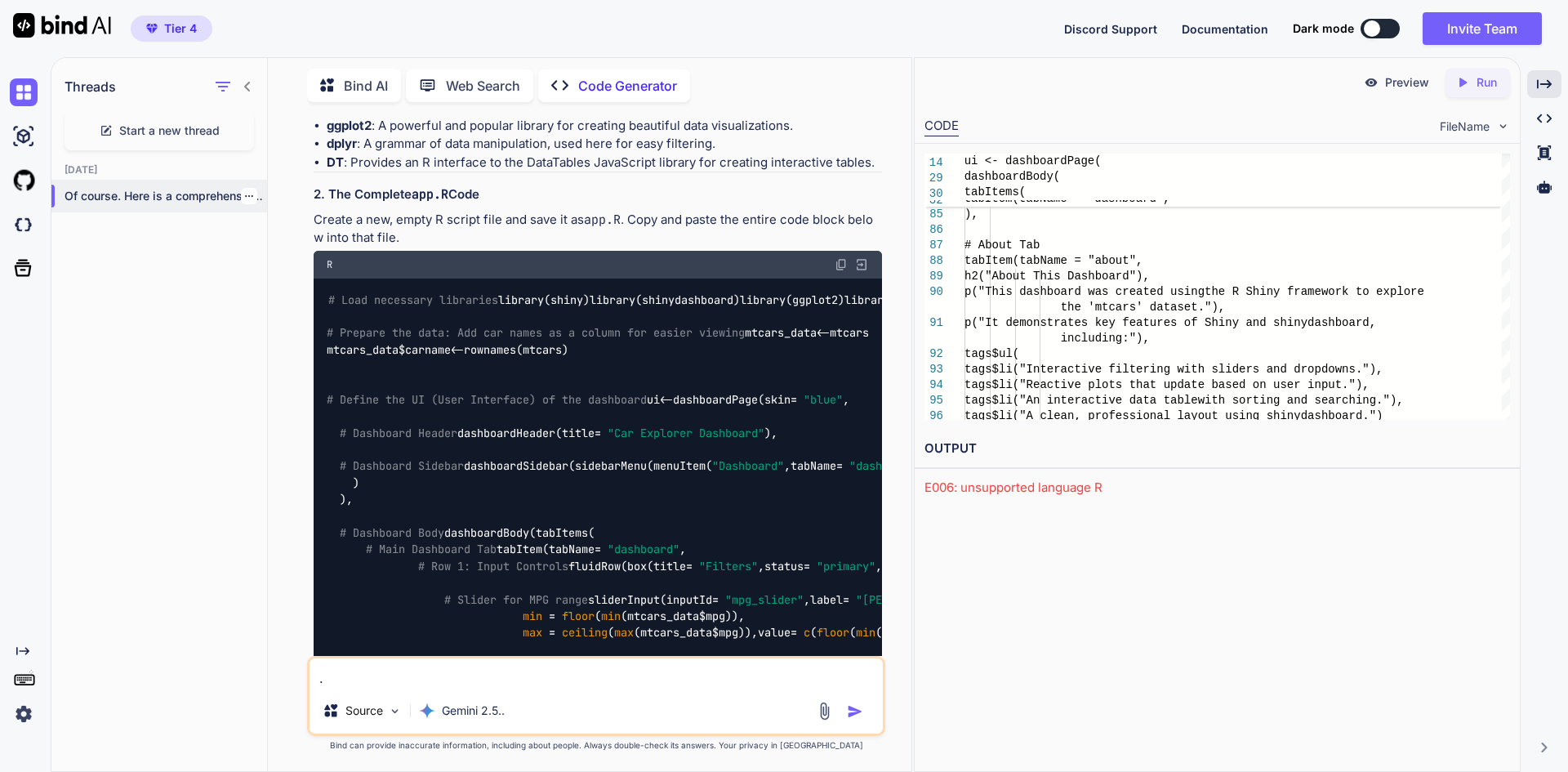
click at [200, 194] on p "Of course. Here is a comprehensive guide..." at bounding box center [166, 196] width 203 height 16
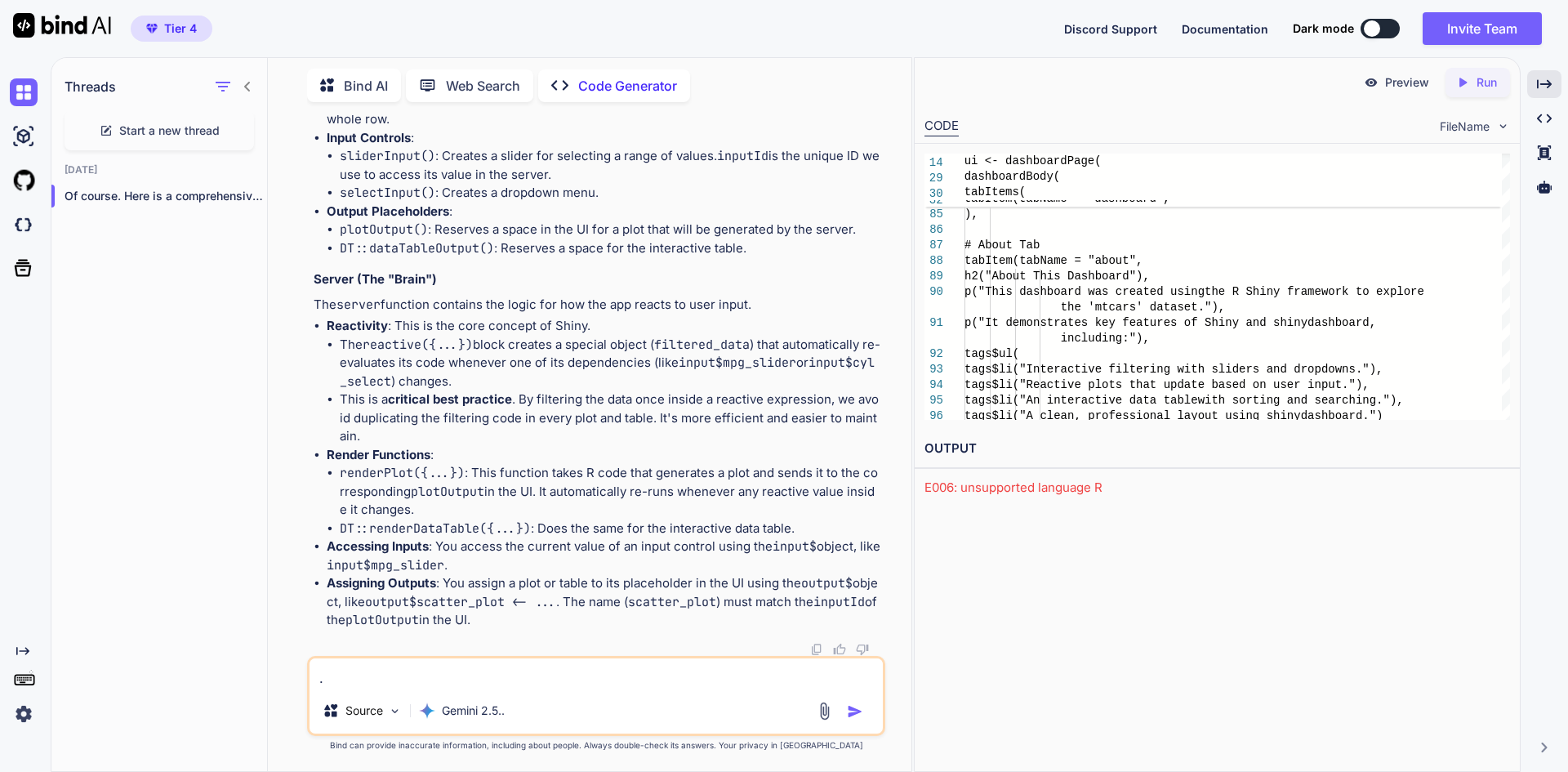
scroll to position [3691, 0]
click at [853, 713] on img "button" at bounding box center [855, 712] width 16 height 16
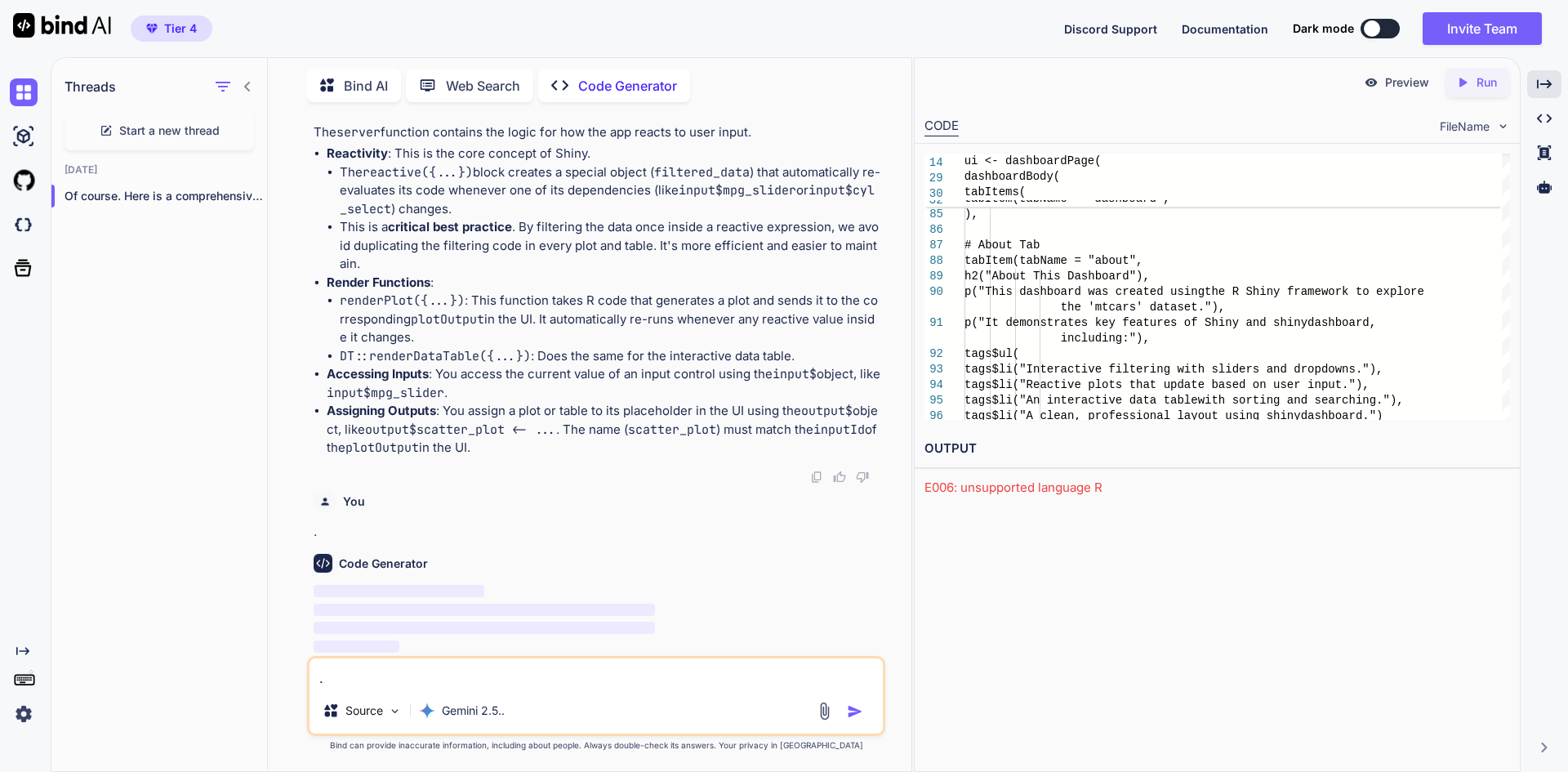
scroll to position [3863, 0]
click at [1077, 488] on div "E006: unsupported language R" at bounding box center [1217, 488] width 586 height 19
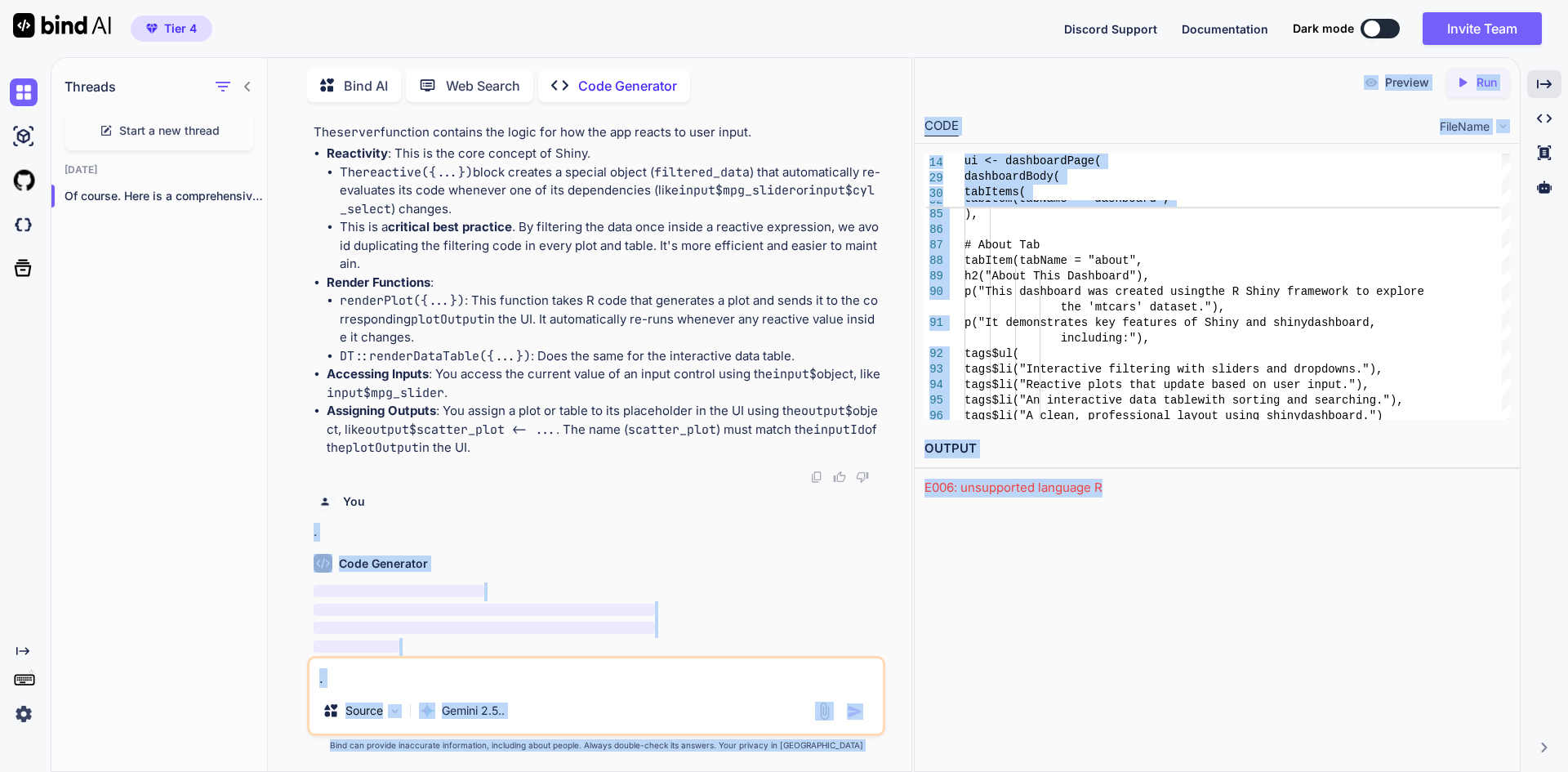
drag, startPoint x: 1118, startPoint y: 488, endPoint x: 914, endPoint y: 486, distance: 204.0
click at [915, 486] on div "OUTPUT E006: unsupported language R" at bounding box center [1217, 463] width 605 height 68
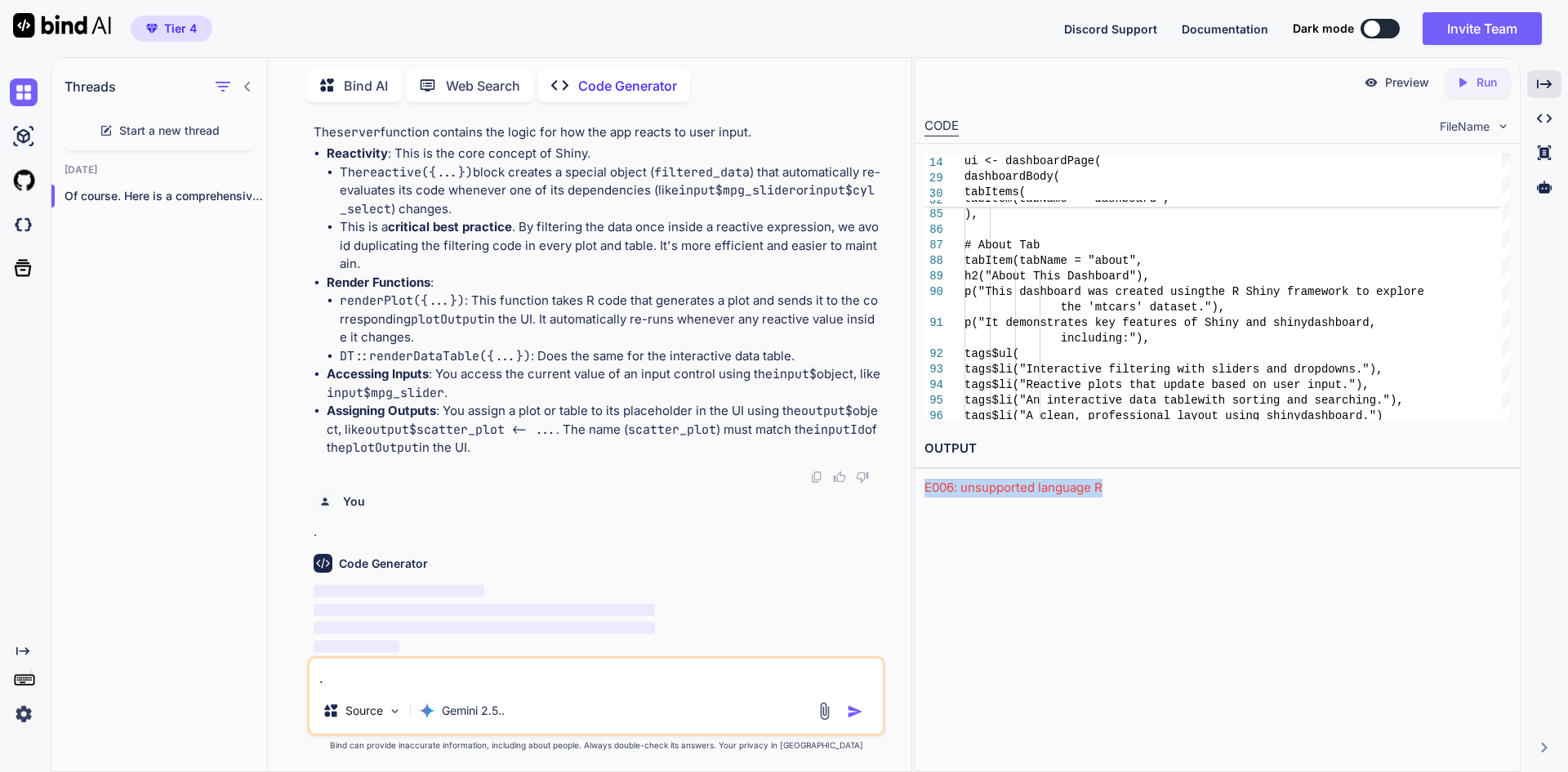
copy div "E006: unsupported language R"
click at [571, 671] on textarea "." at bounding box center [595, 673] width 573 height 29
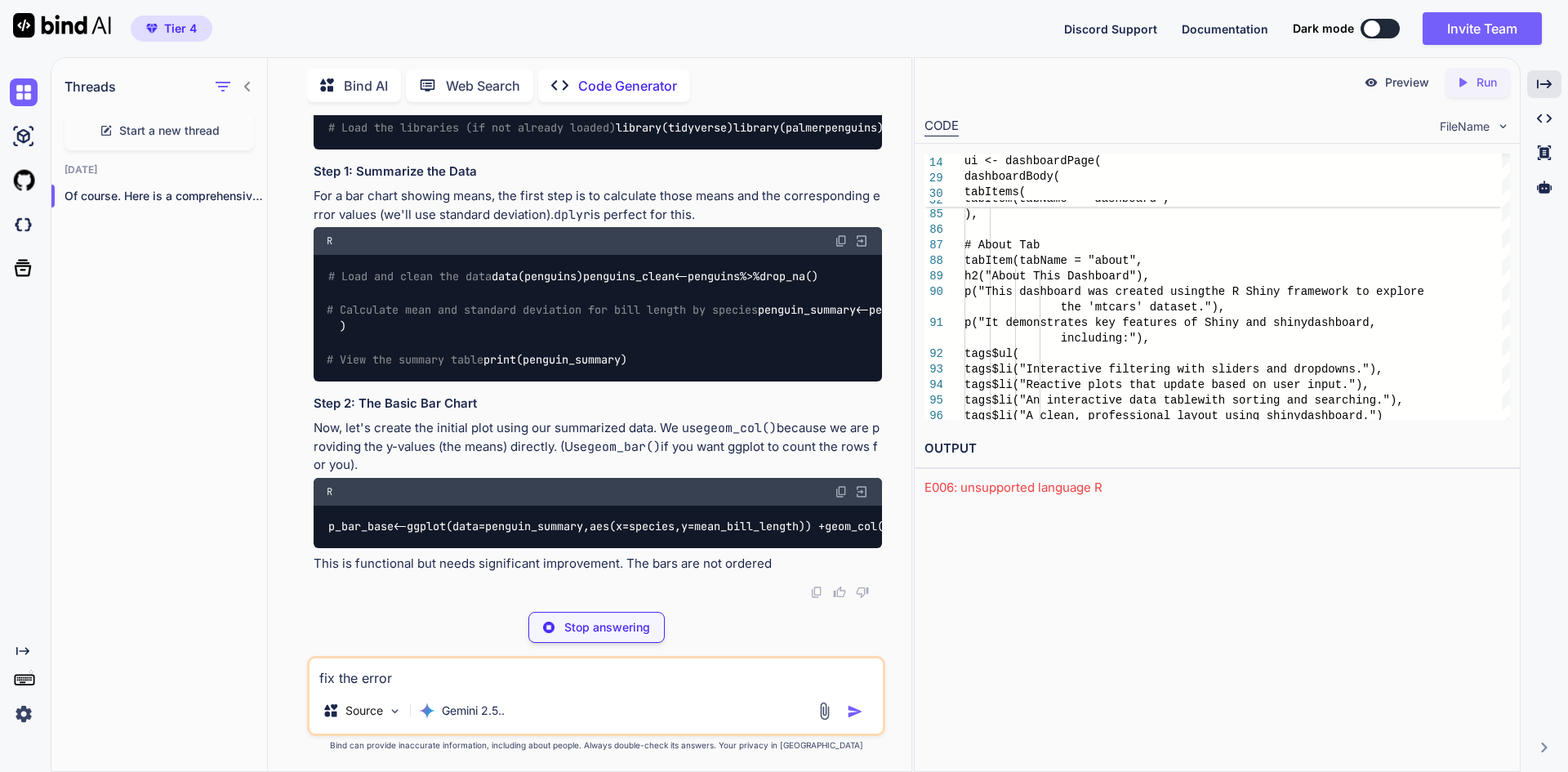
paste textarea "E006: unsupported language R"
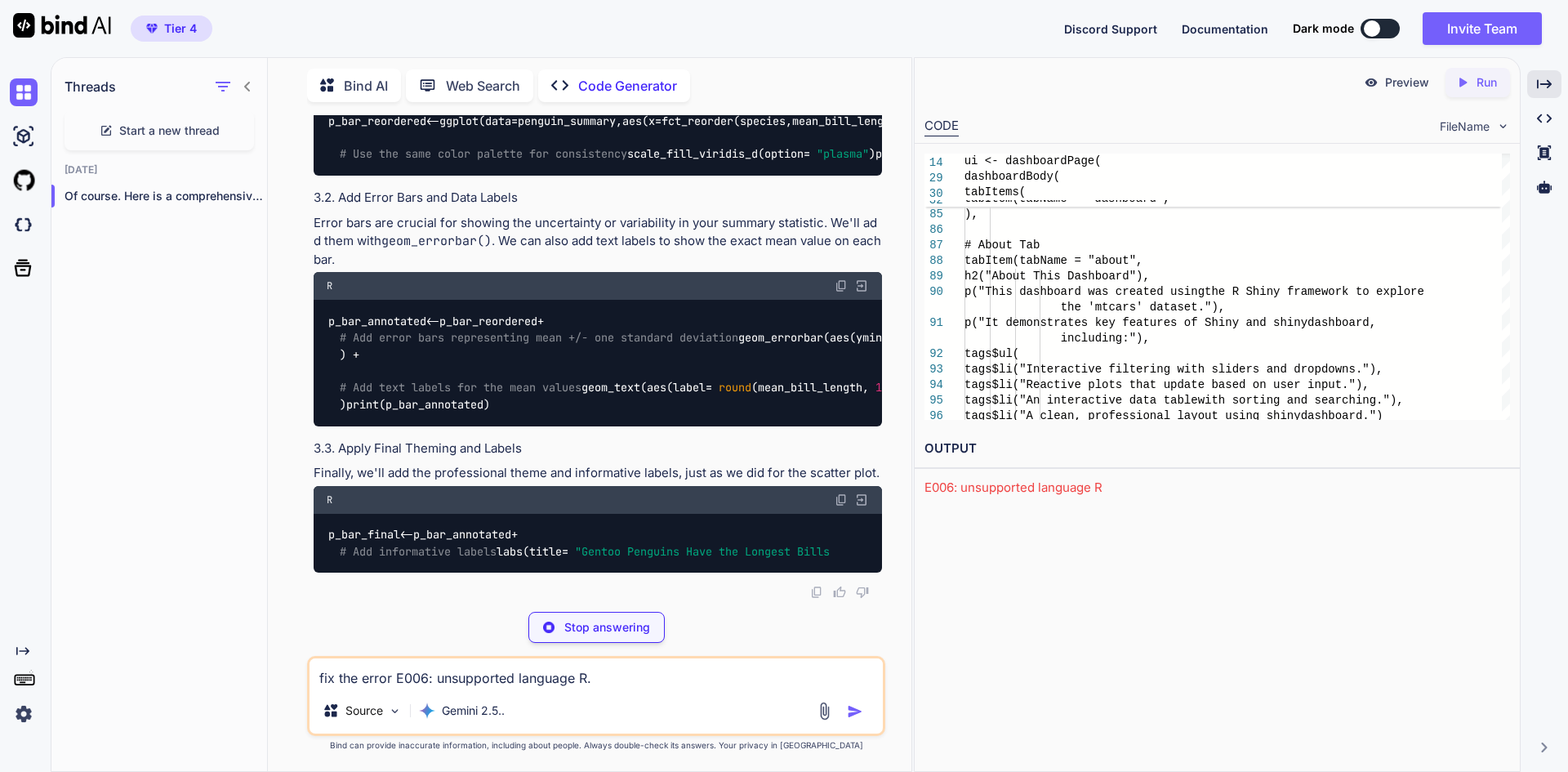
type textarea "fix the error E006: unsupported language R."
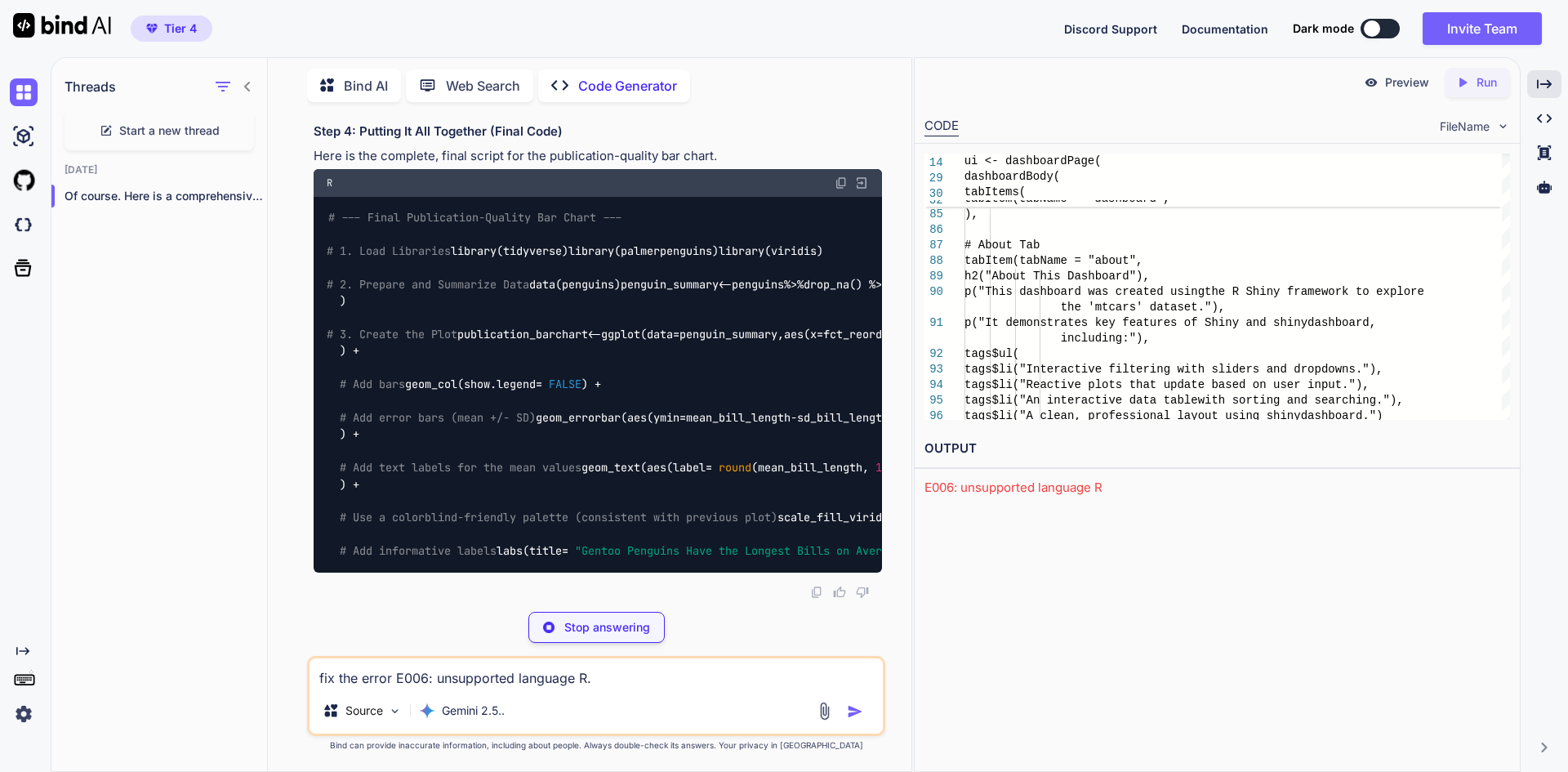
scroll to position [7373, 0]
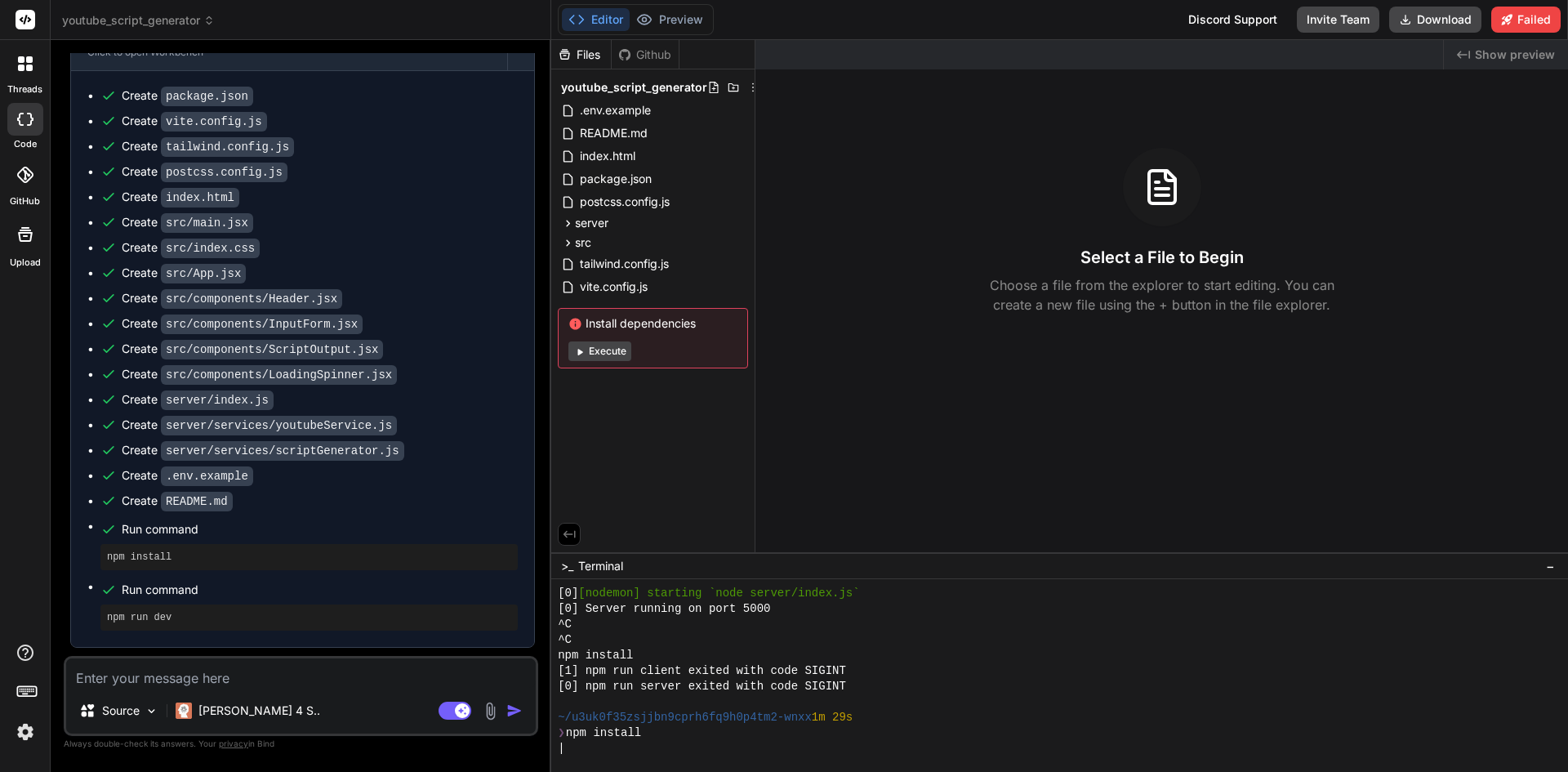
scroll to position [634, 0]
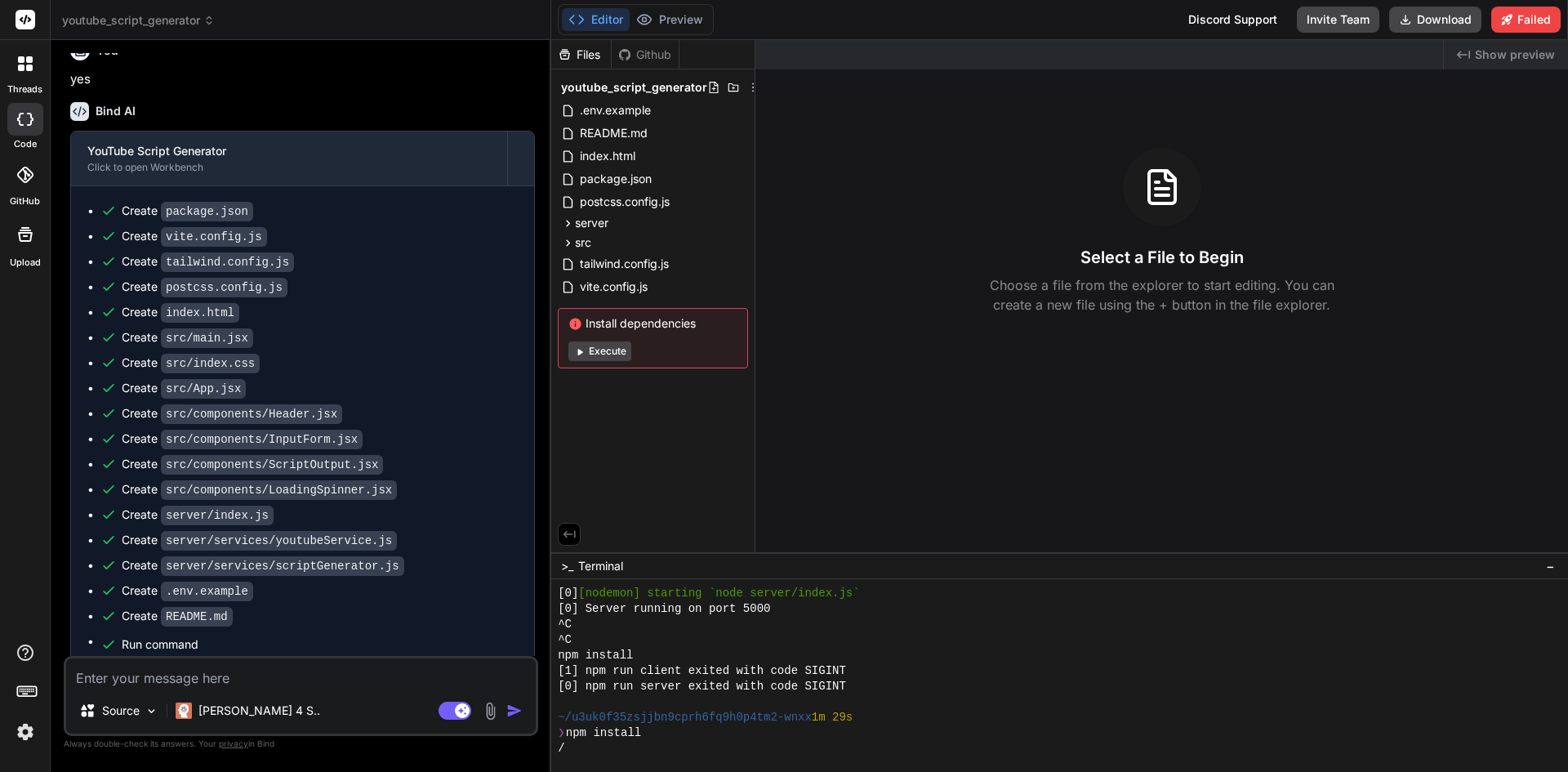
click at [605, 352] on button "Execute" at bounding box center [600, 351] width 63 height 20
type textarea "x"
